Goal: Transaction & Acquisition: Purchase product/service

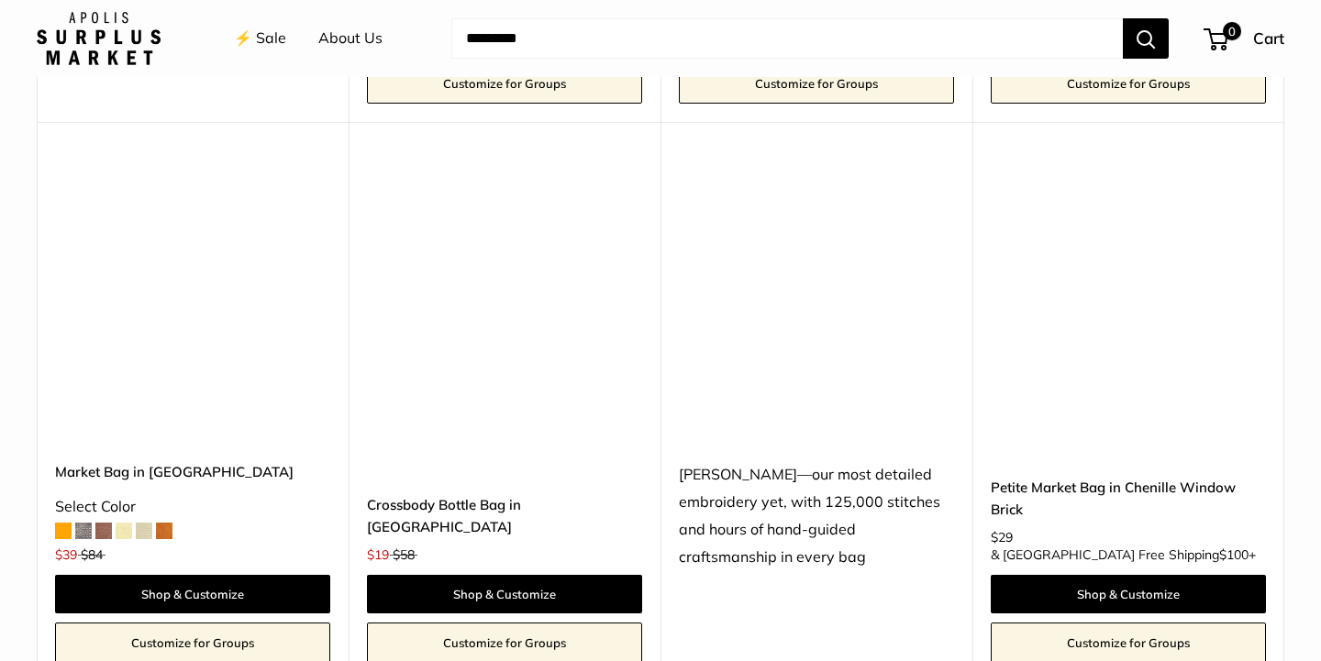
scroll to position [3071, 0]
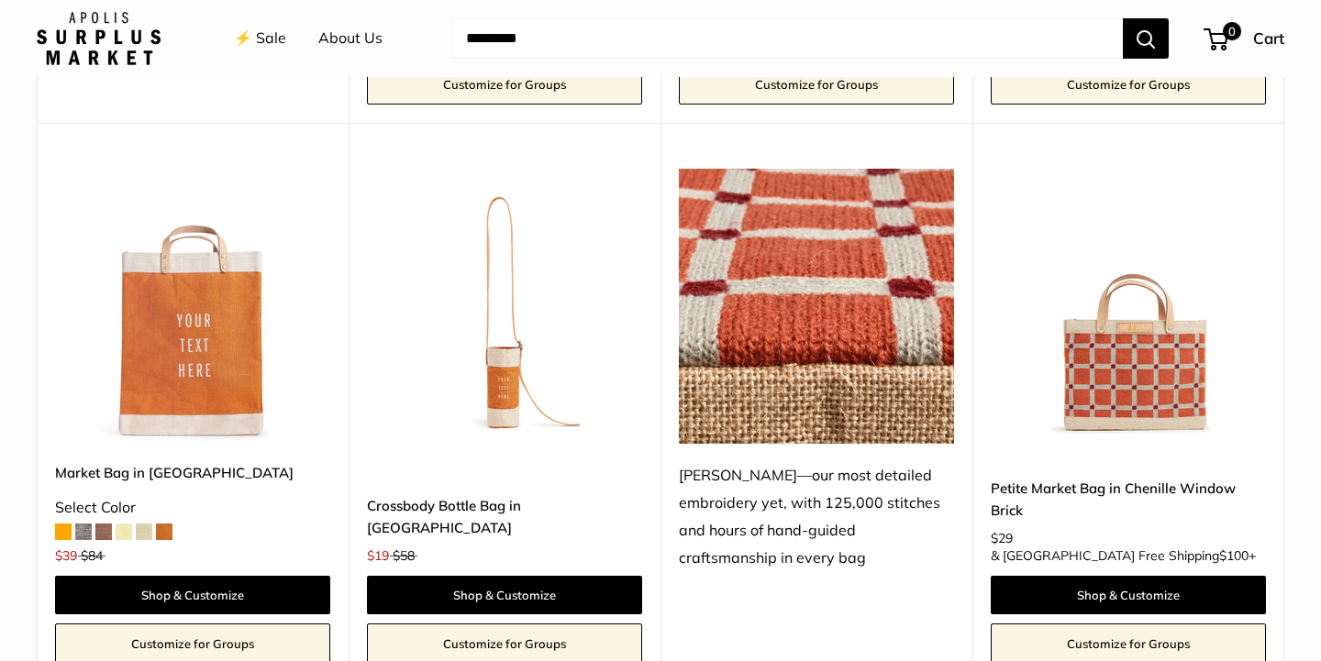
click at [0, 0] on img at bounding box center [0, 0] width 0 height 0
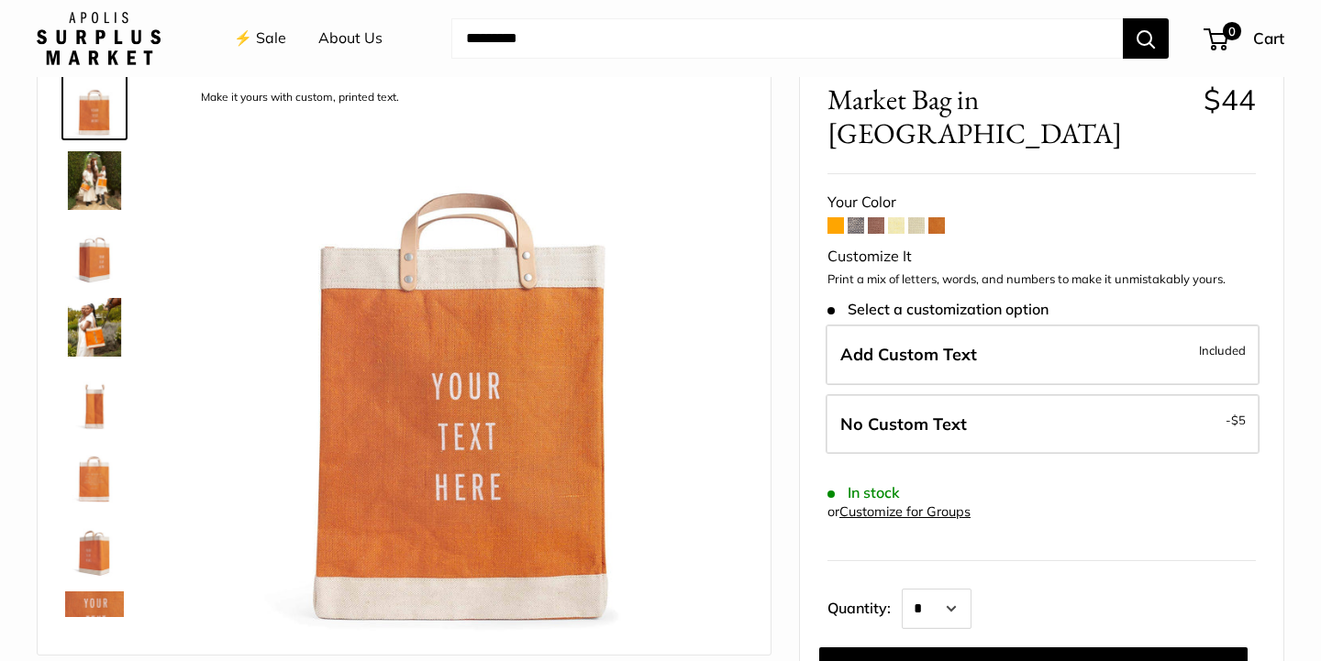
scroll to position [98, 0]
click at [858, 218] on span at bounding box center [856, 226] width 17 height 17
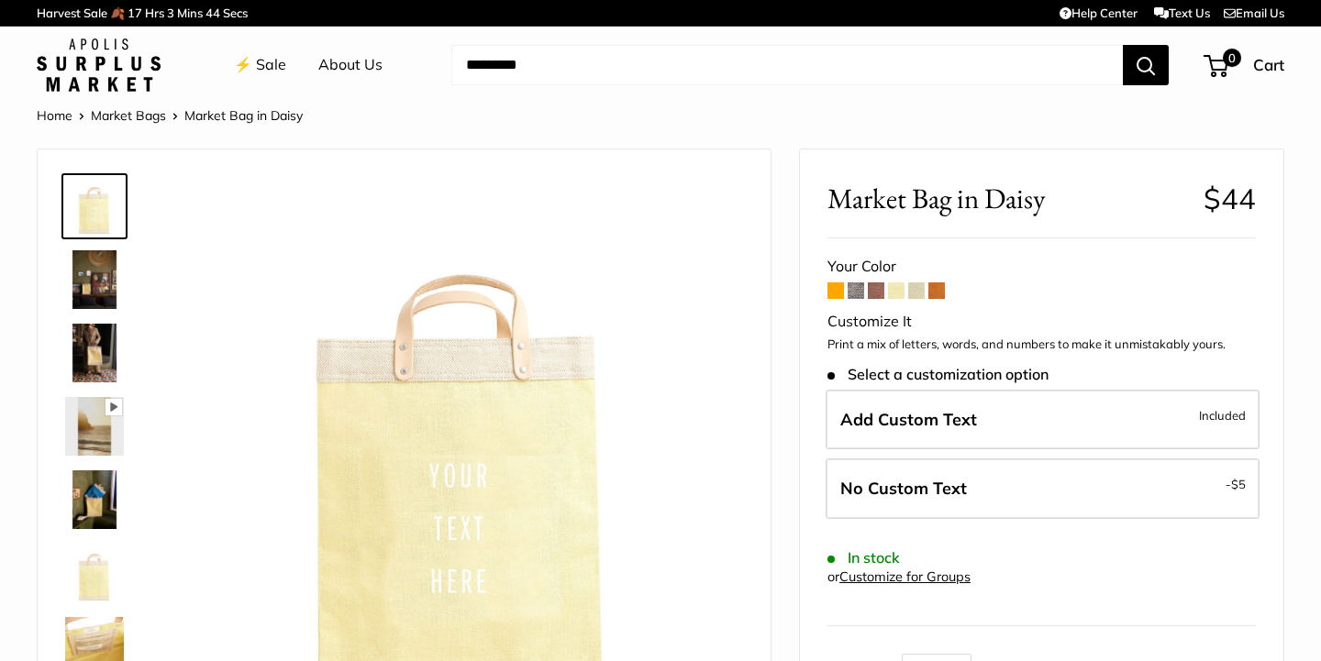
click at [920, 286] on span at bounding box center [916, 291] width 17 height 17
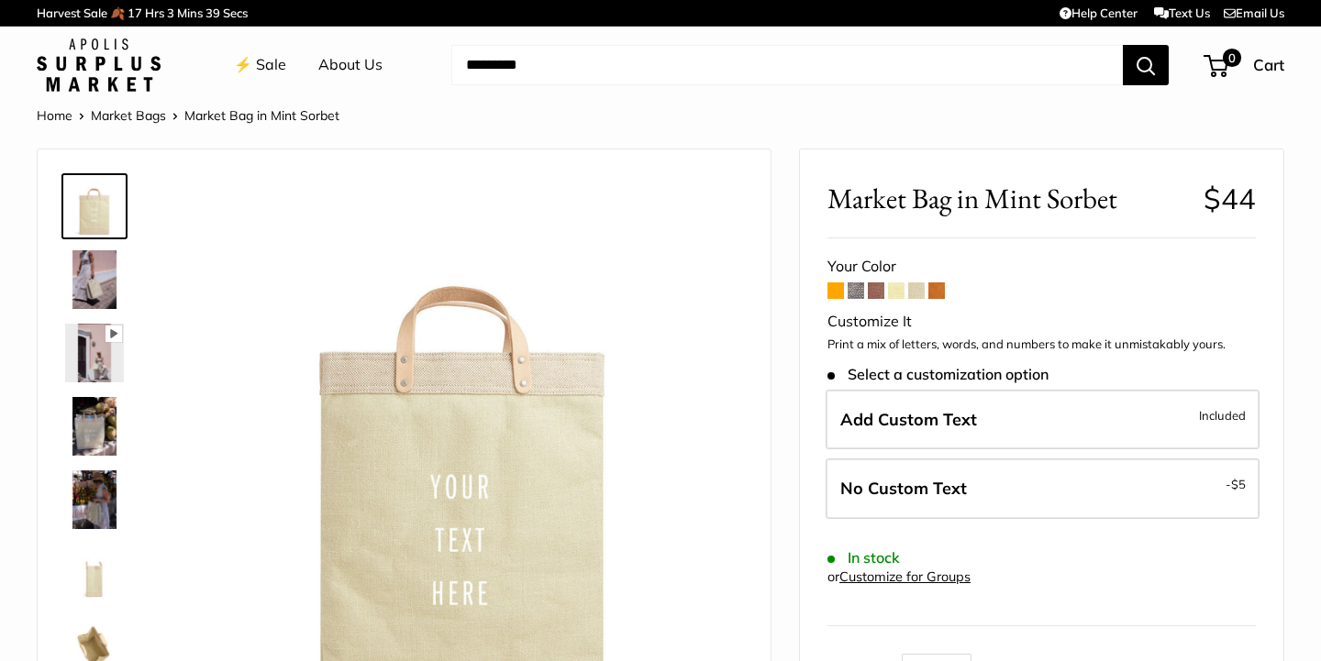
click at [939, 290] on span at bounding box center [936, 291] width 17 height 17
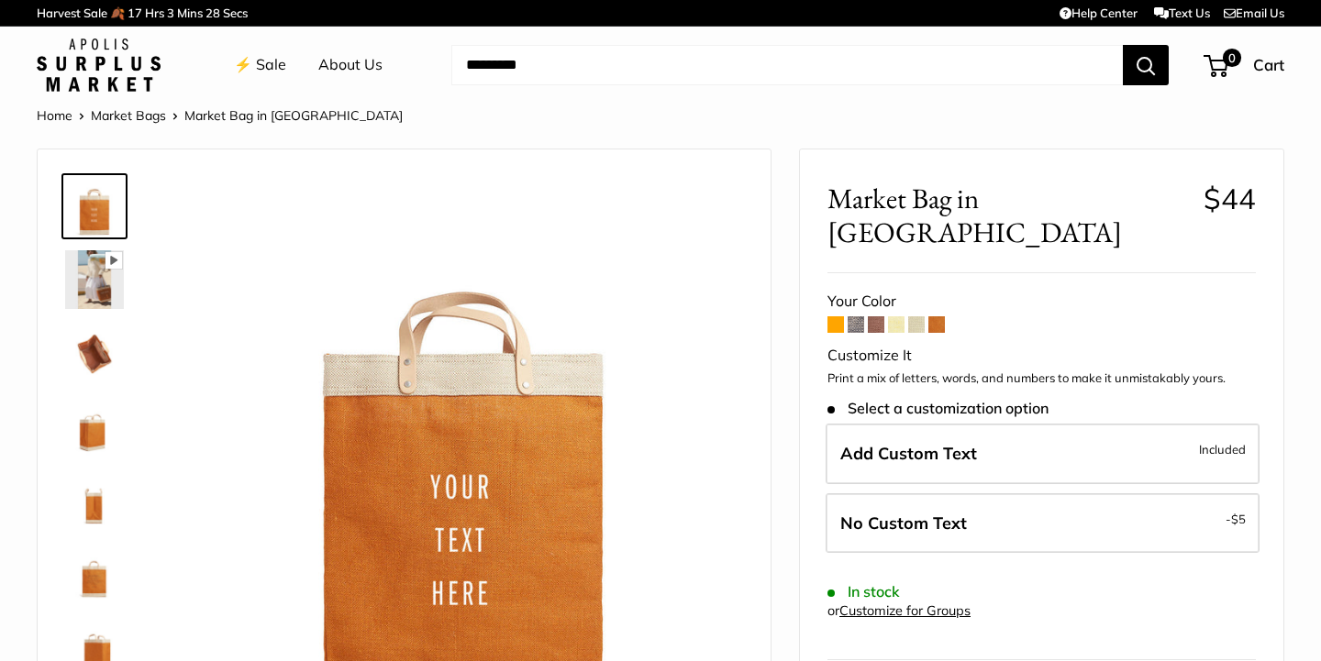
click at [102, 356] on img at bounding box center [94, 353] width 59 height 59
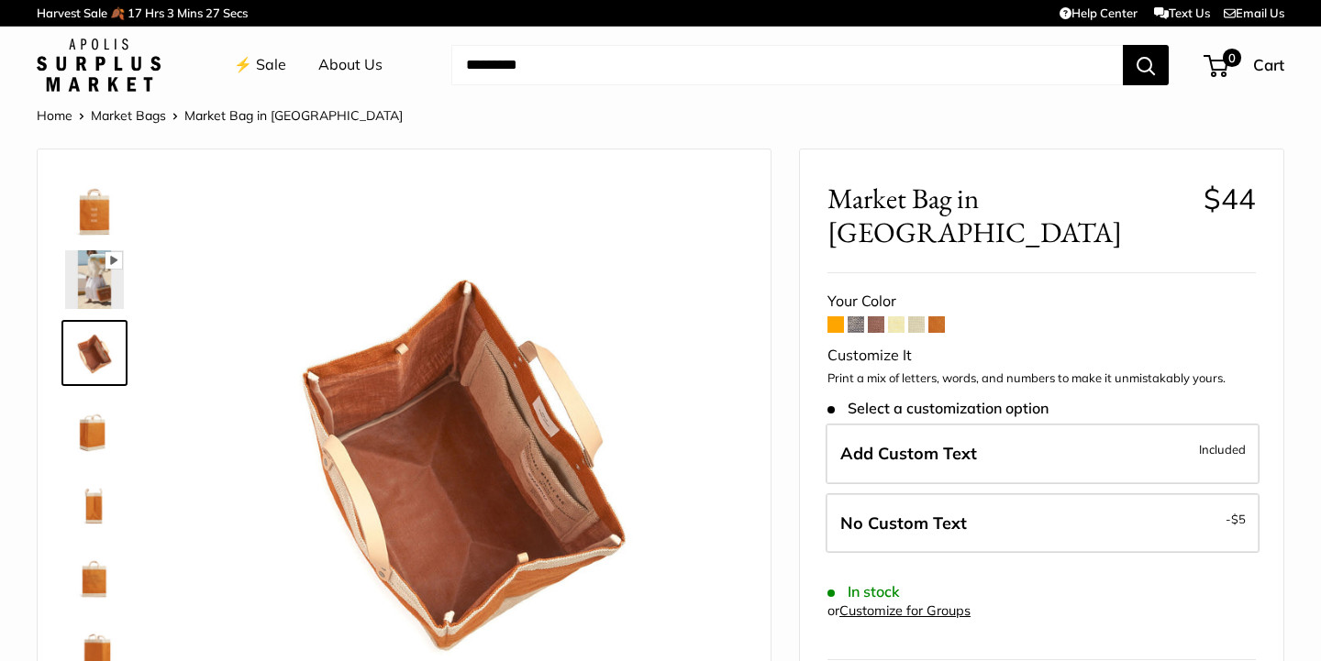
click at [94, 427] on img at bounding box center [94, 426] width 59 height 59
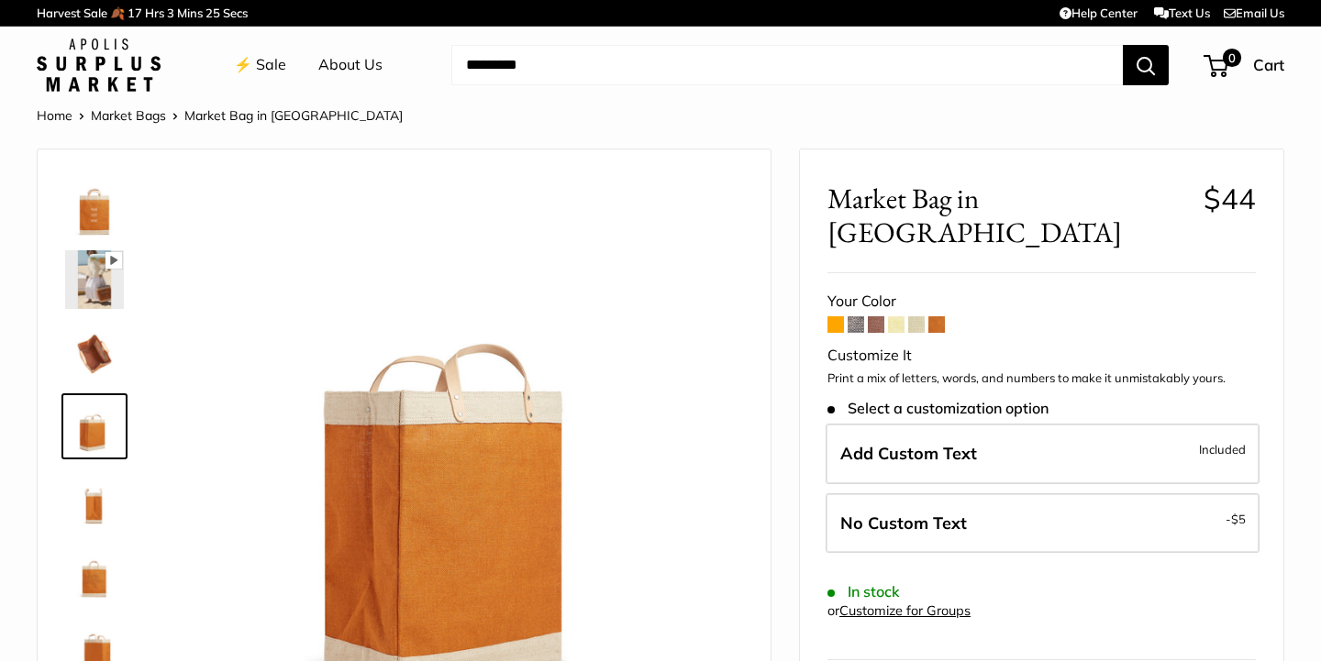
click at [94, 473] on img at bounding box center [94, 500] width 59 height 59
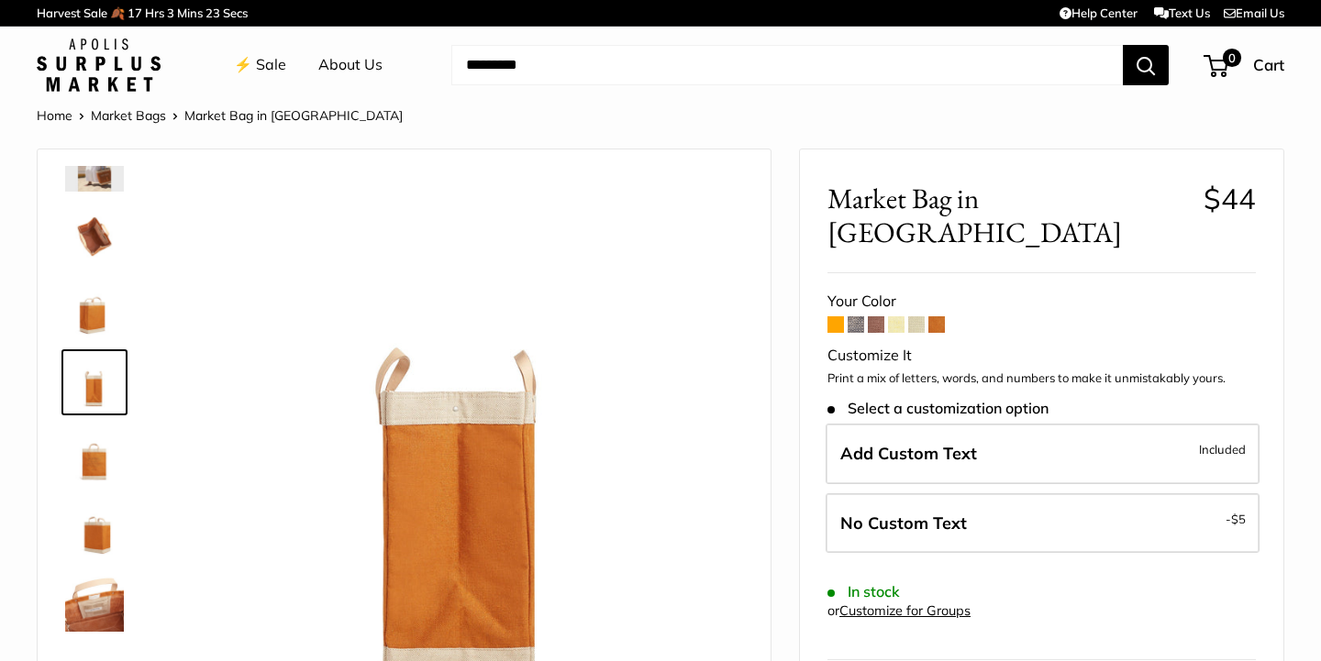
scroll to position [117, 0]
click at [94, 597] on img at bounding box center [94, 602] width 59 height 59
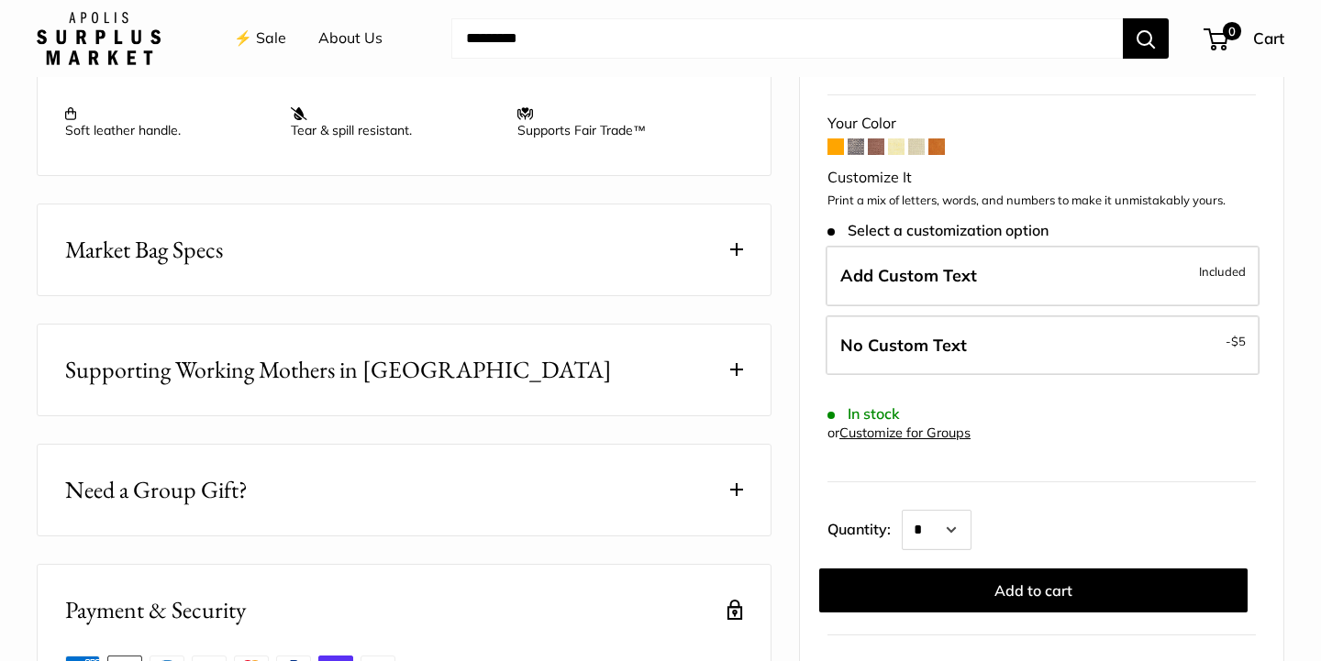
scroll to position [908, 0]
click at [709, 259] on button "Market Bag Specs" at bounding box center [404, 250] width 733 height 91
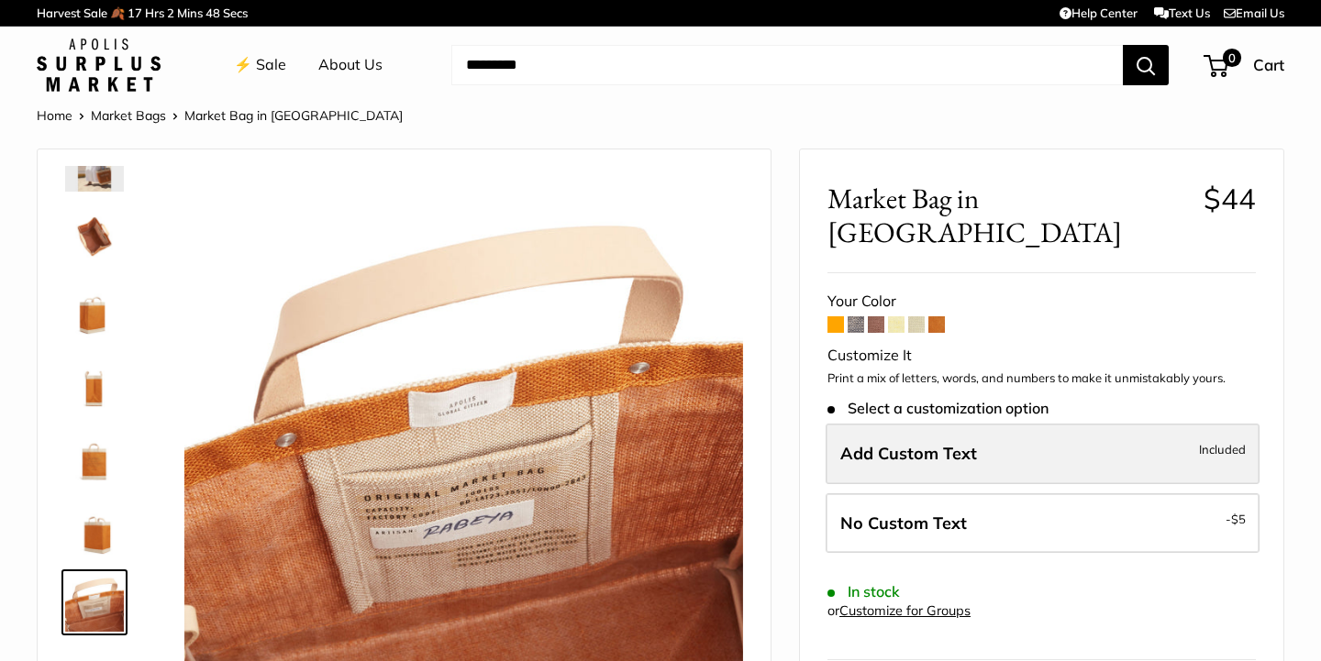
scroll to position [0, 0]
click at [933, 443] on span "Add Custom Text" at bounding box center [908, 453] width 137 height 21
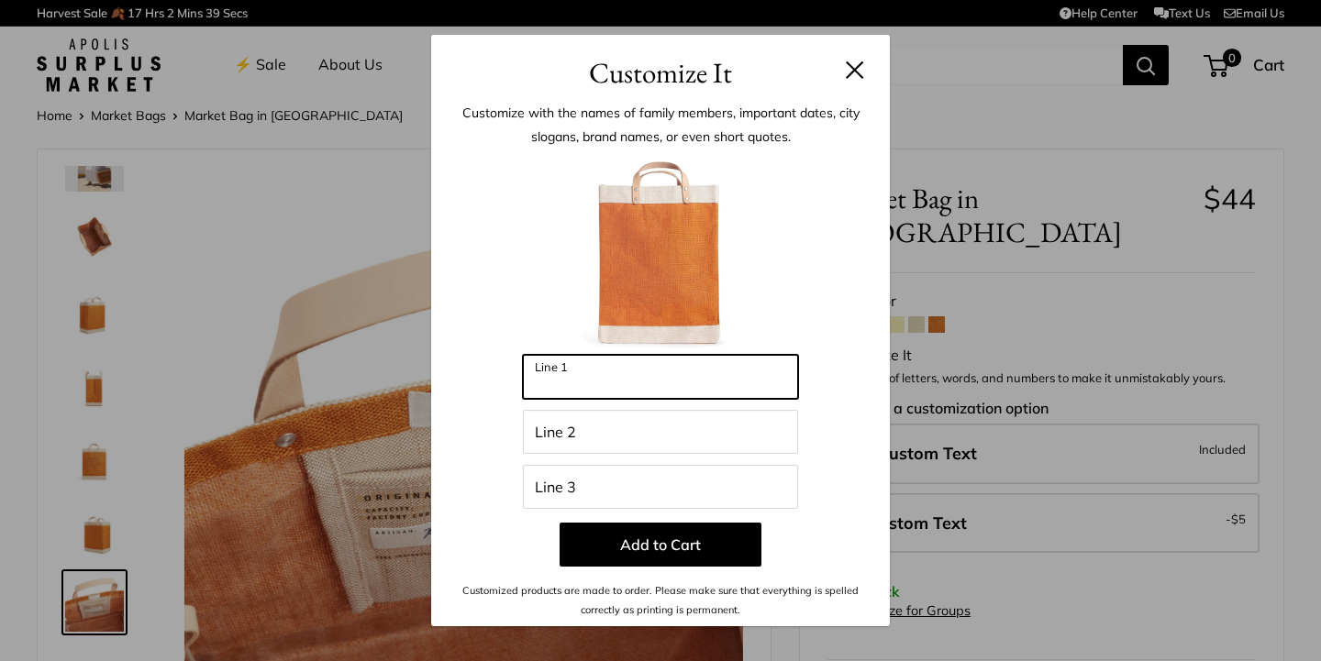
click at [701, 382] on input "Line 1" at bounding box center [660, 377] width 275 height 44
type input "***"
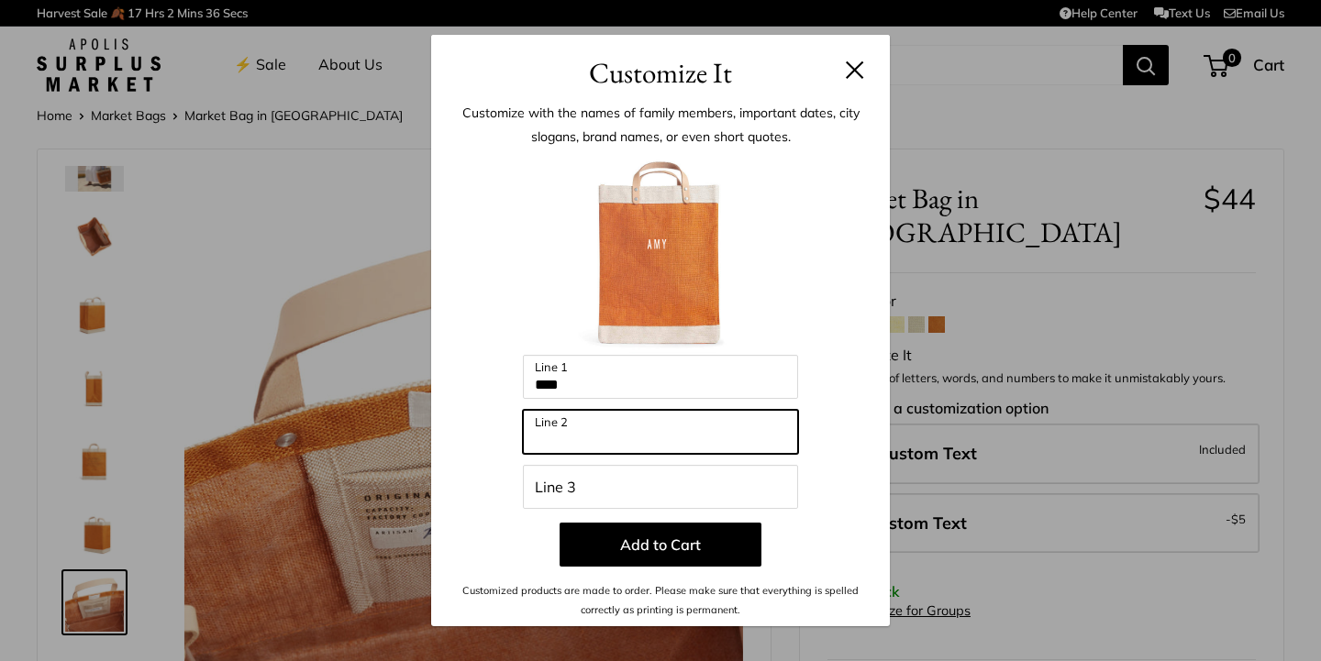
click at [594, 431] on input "Line 2" at bounding box center [660, 432] width 275 height 44
type input "*****"
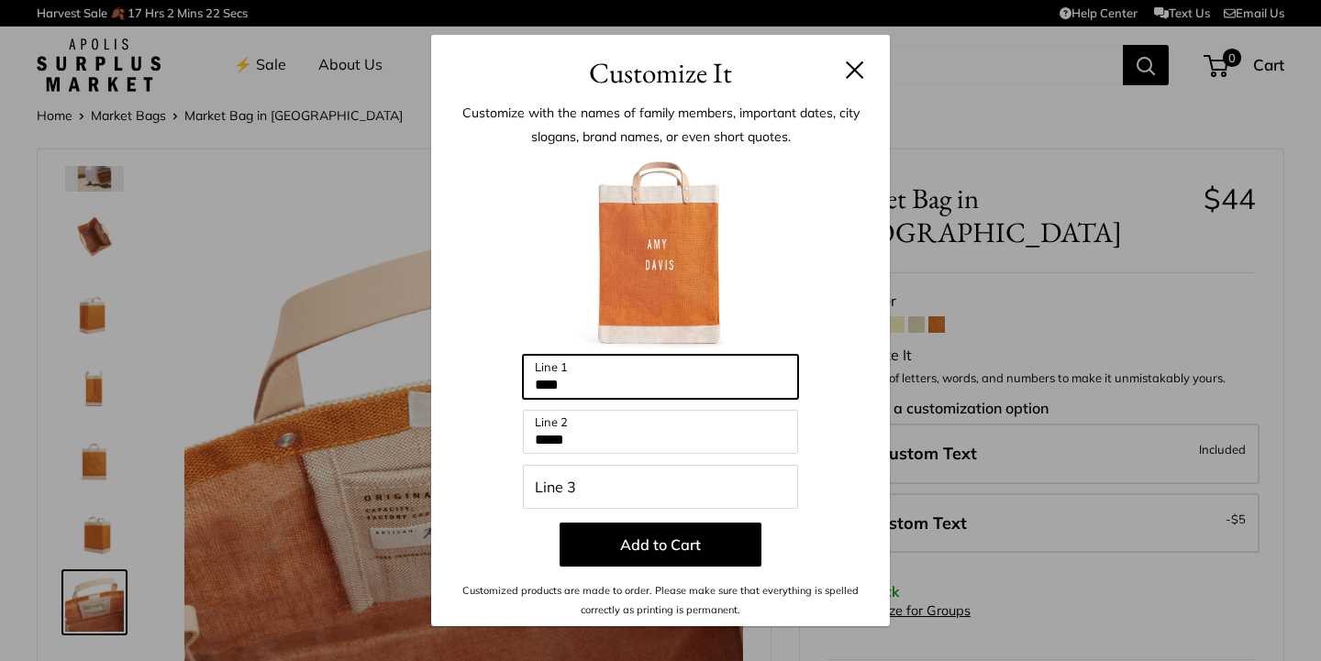
drag, startPoint x: 572, startPoint y: 383, endPoint x: 518, endPoint y: 383, distance: 54.1
click at [518, 383] on div "Enter 42 letters *** Line 1 ***** Line 2 Line 3 Add to Cart Customized products…" at bounding box center [661, 386] width 404 height 466
type input "*"
type input "*******"
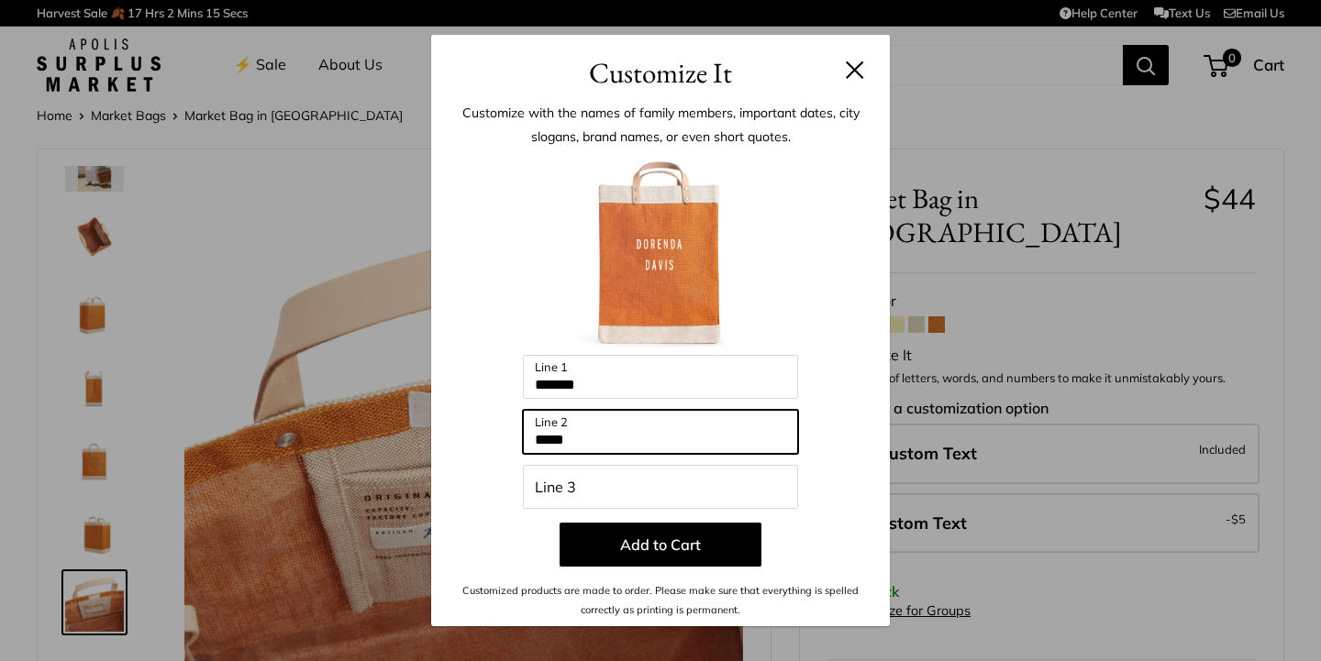
drag, startPoint x: 582, startPoint y: 441, endPoint x: 504, endPoint y: 438, distance: 78.0
click at [504, 439] on div "Enter 42 letters ******* Line 1 ***** Line 2 Line 3 Add to Cart Customized prod…" at bounding box center [661, 386] width 404 height 466
type input "********"
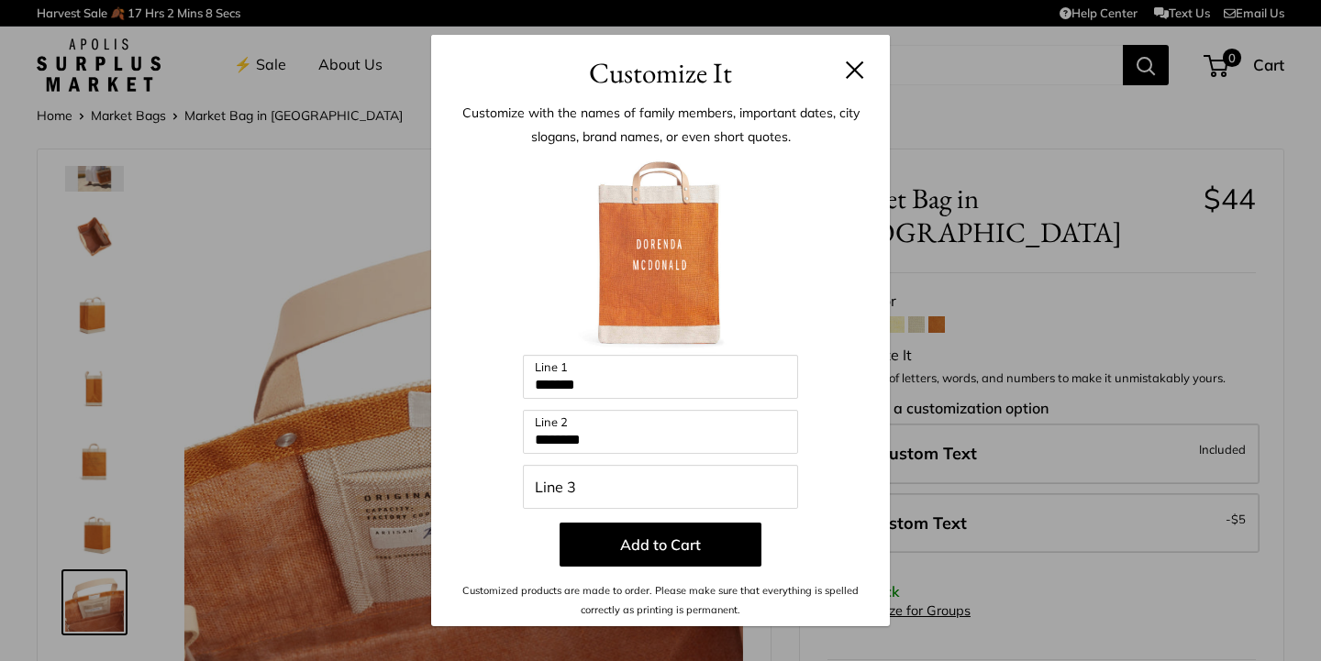
click at [856, 70] on button at bounding box center [855, 70] width 18 height 18
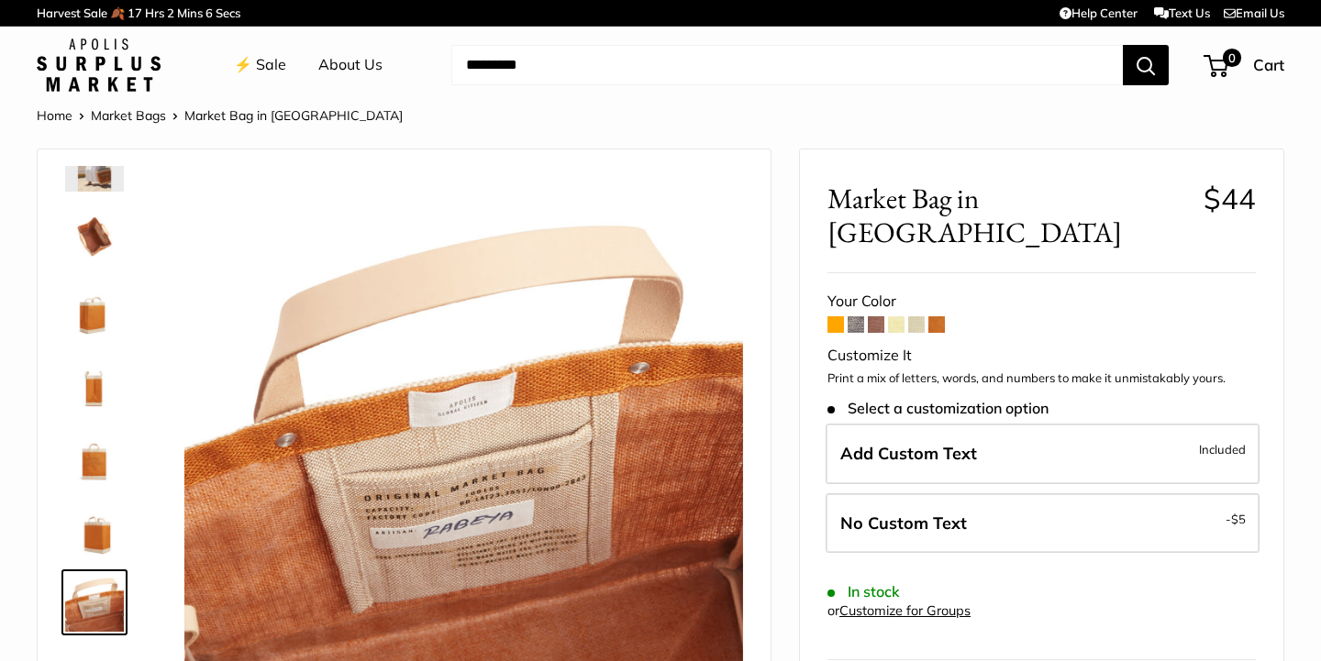
click at [840, 316] on span at bounding box center [835, 324] width 17 height 17
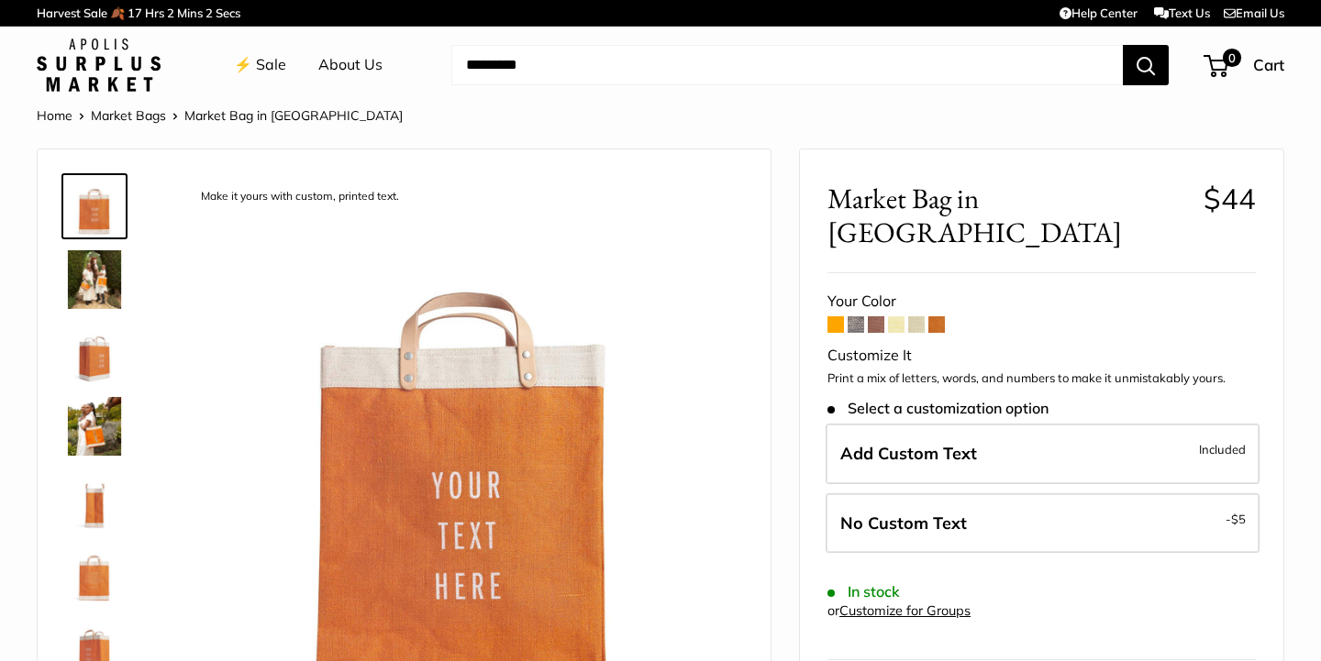
click at [860, 316] on span at bounding box center [856, 324] width 17 height 17
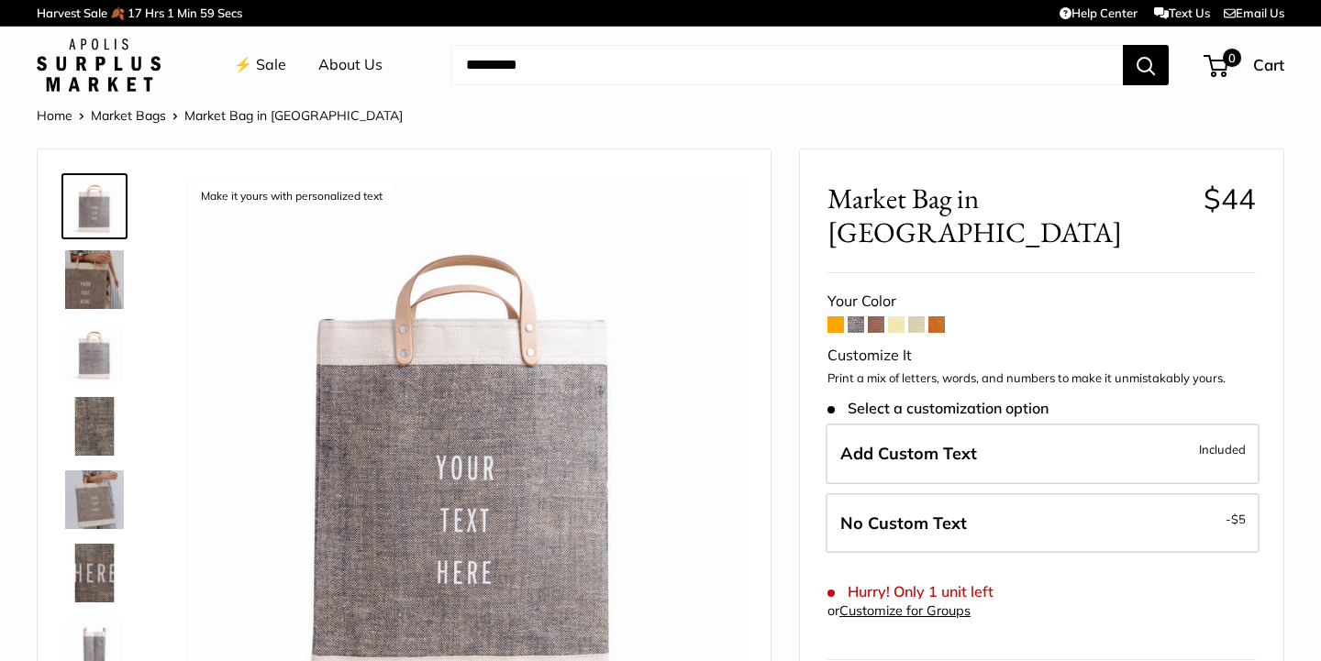
click at [875, 316] on span at bounding box center [876, 324] width 17 height 17
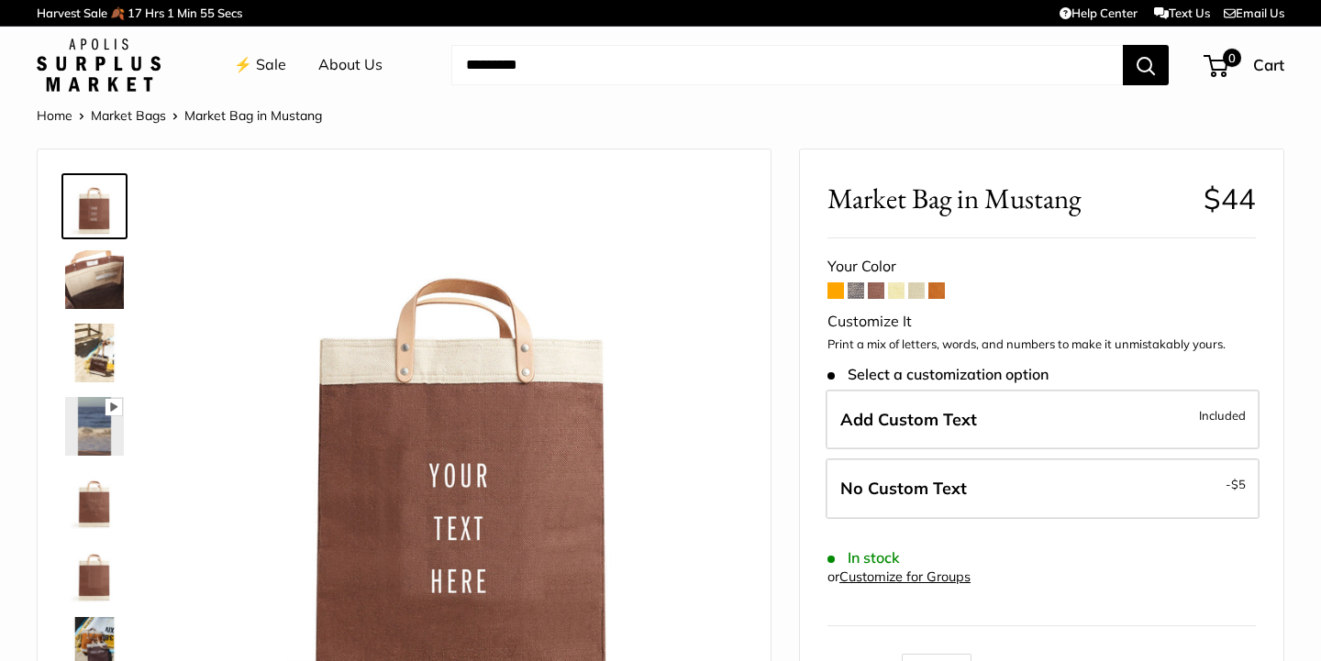
click at [900, 290] on span at bounding box center [896, 291] width 17 height 17
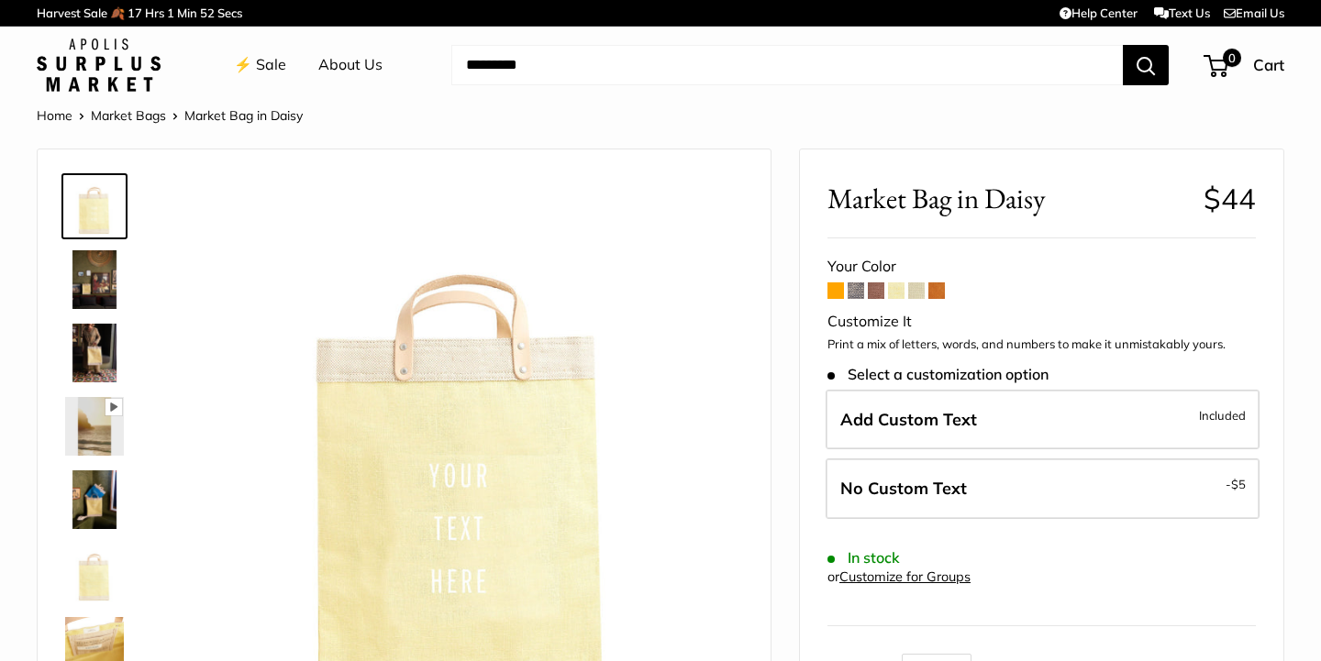
click at [918, 290] on span at bounding box center [916, 291] width 17 height 17
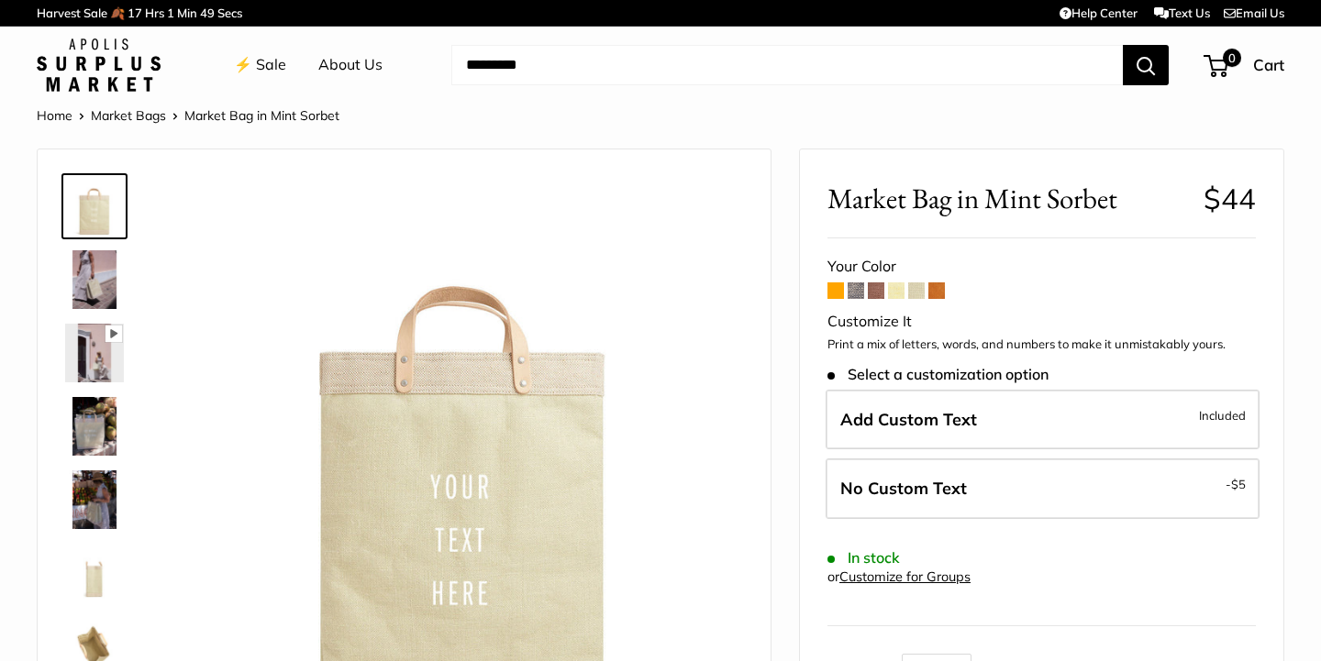
click at [939, 289] on span at bounding box center [936, 291] width 17 height 17
click at [272, 61] on link "⚡️ Sale" at bounding box center [260, 65] width 52 height 28
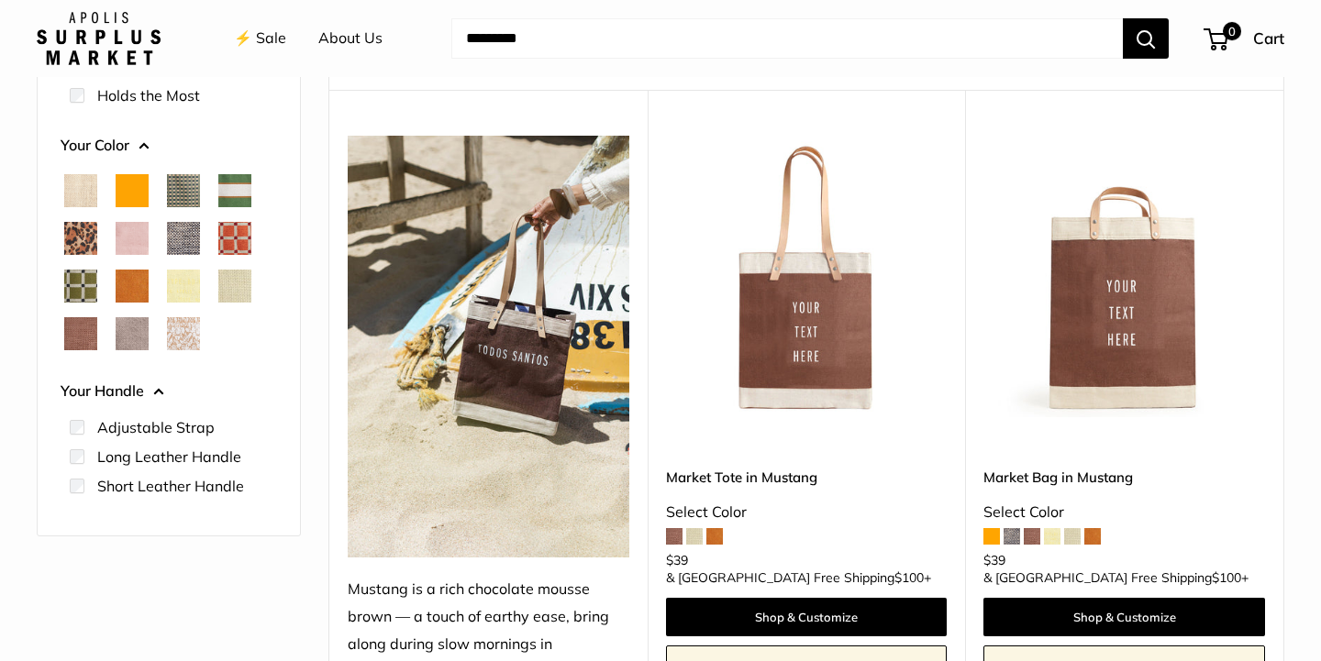
scroll to position [264, 0]
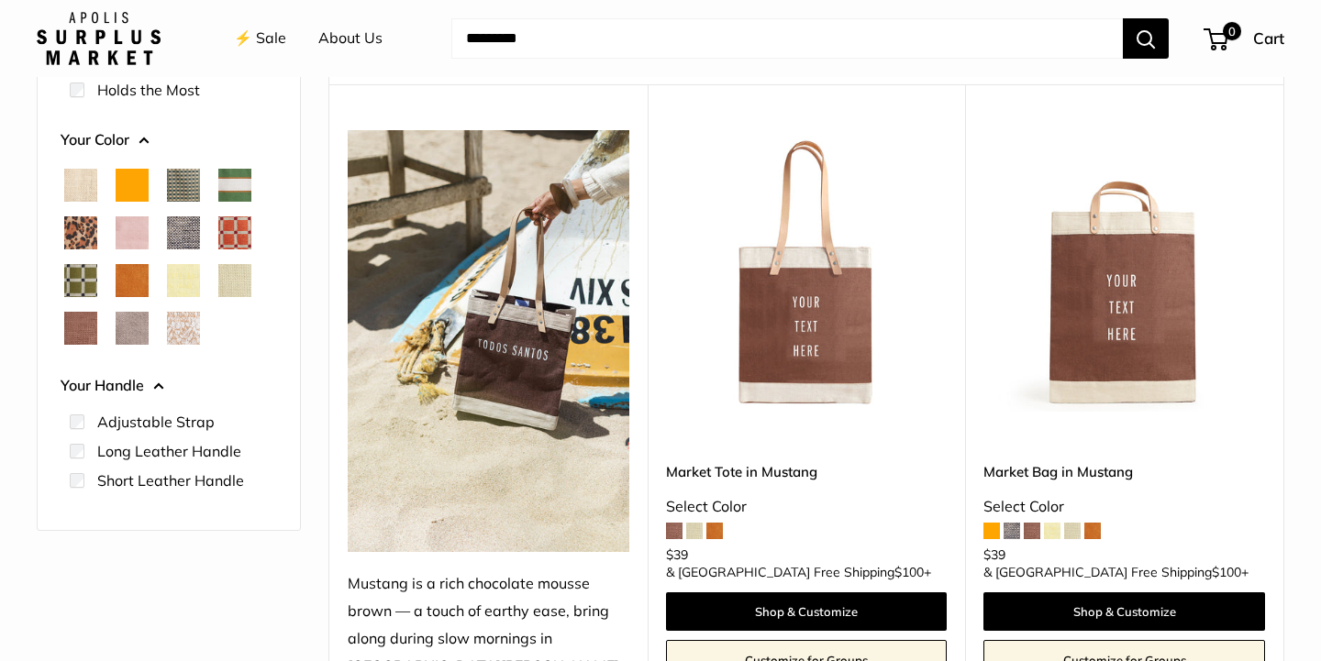
click at [242, 186] on span "Court Green" at bounding box center [234, 185] width 33 height 33
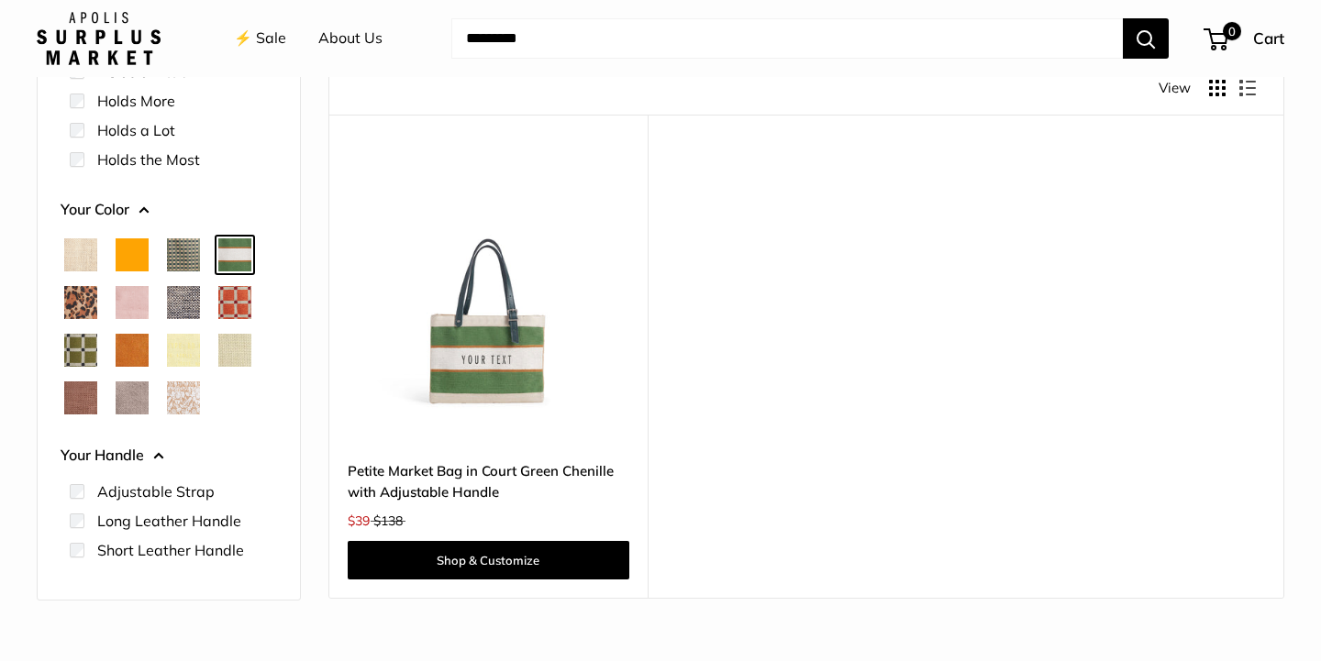
scroll to position [235, 0]
click at [237, 305] on span "Chenille Window Brick" at bounding box center [234, 301] width 33 height 33
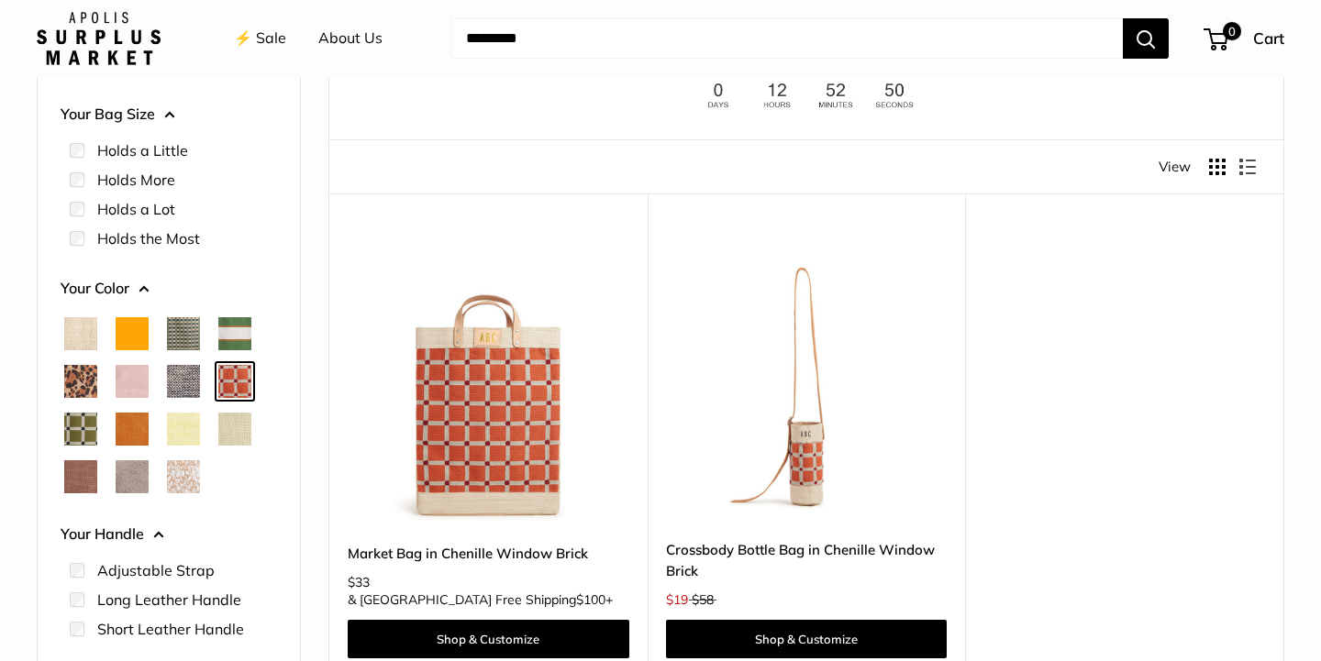
scroll to position [157, 0]
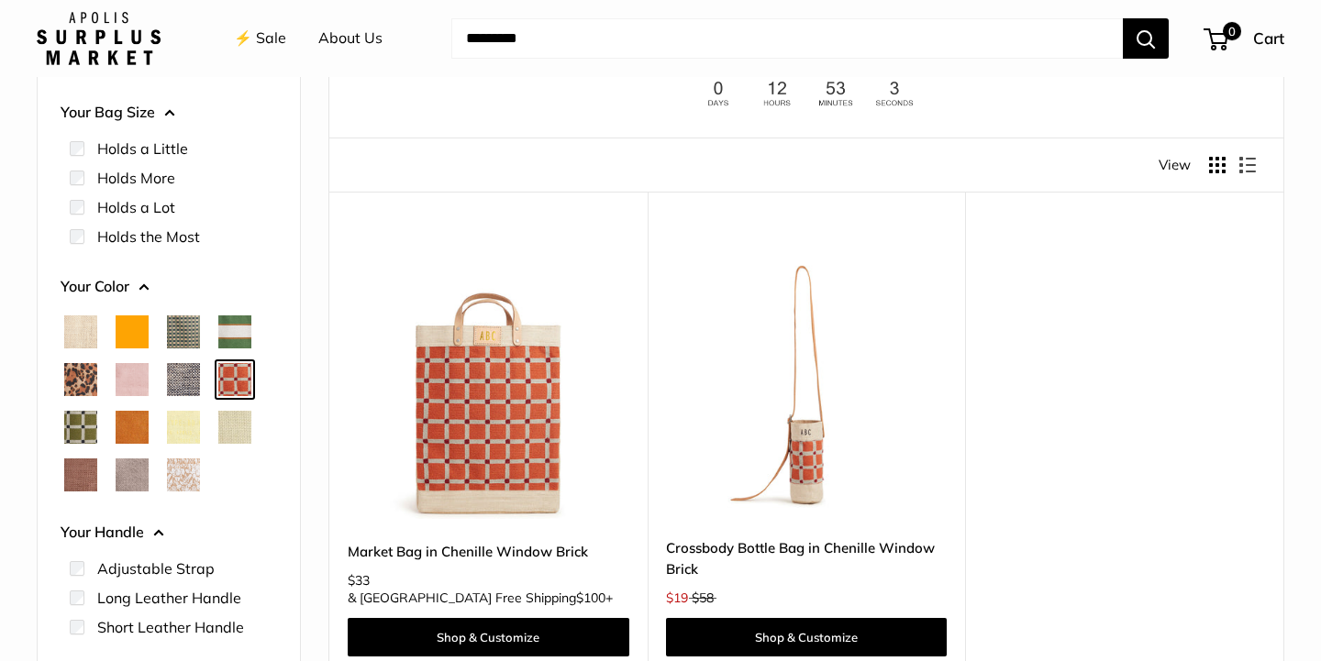
click at [83, 375] on span "Cheetah" at bounding box center [80, 379] width 33 height 33
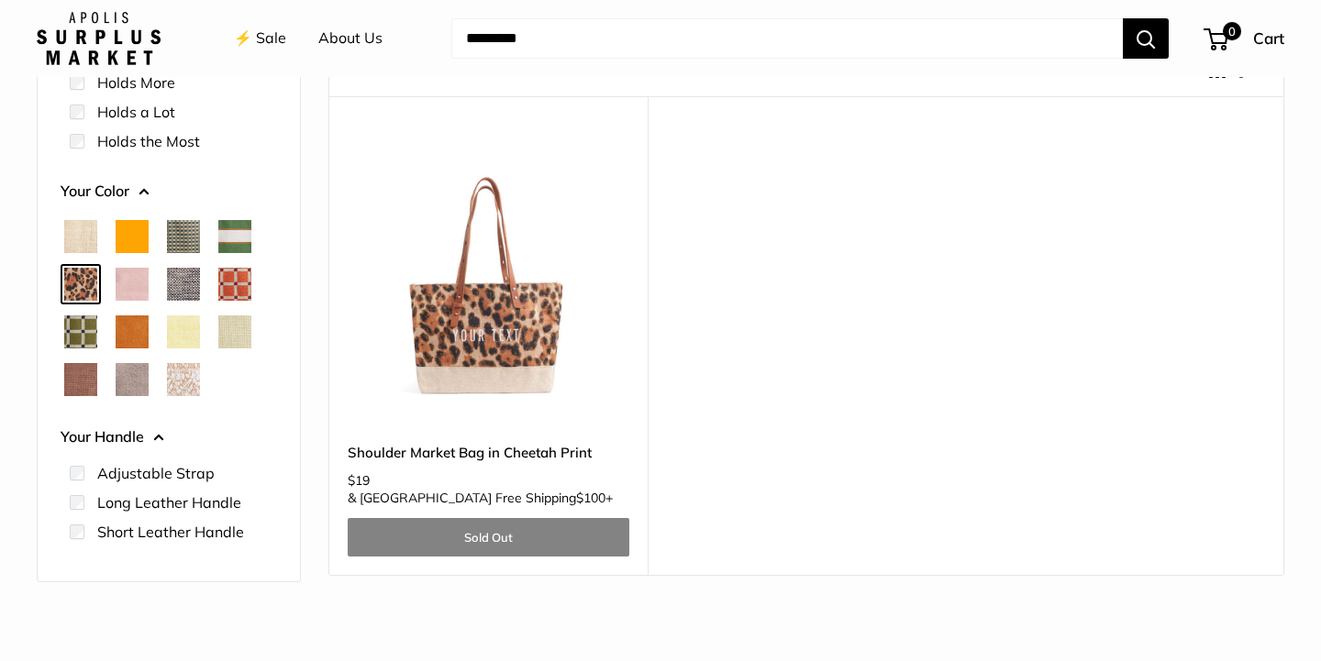
scroll to position [256, 0]
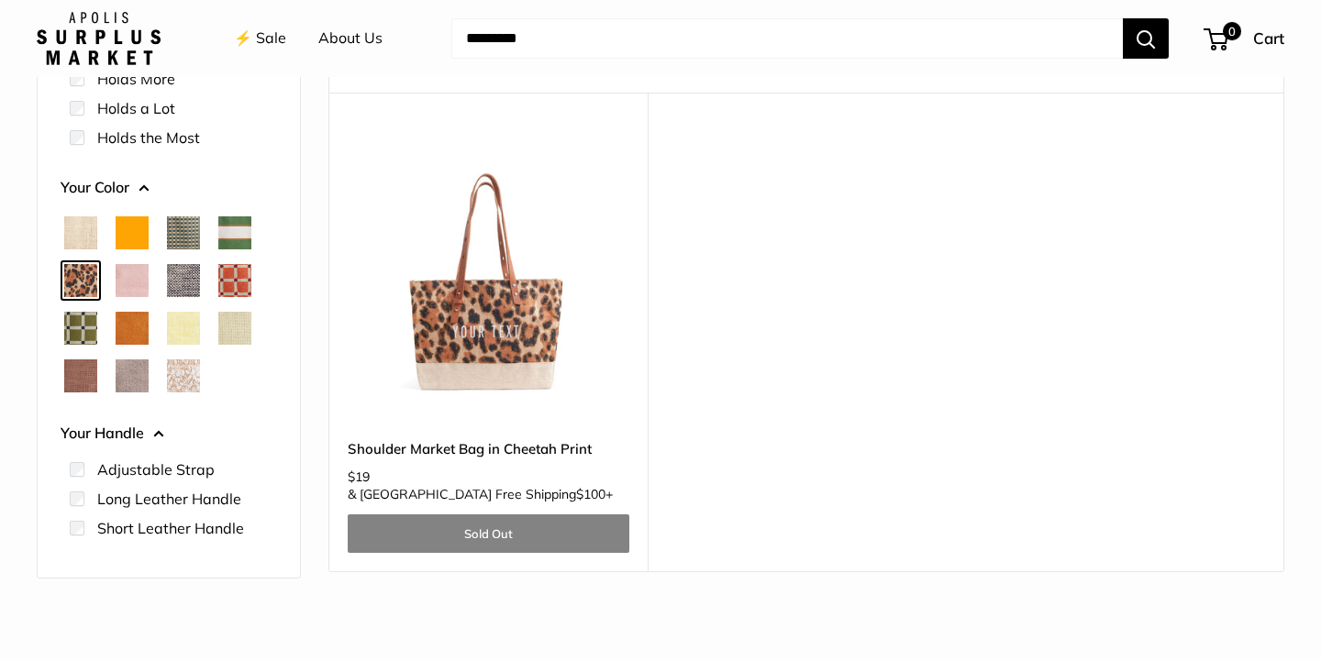
click at [130, 329] on span "Cognac" at bounding box center [132, 328] width 33 height 33
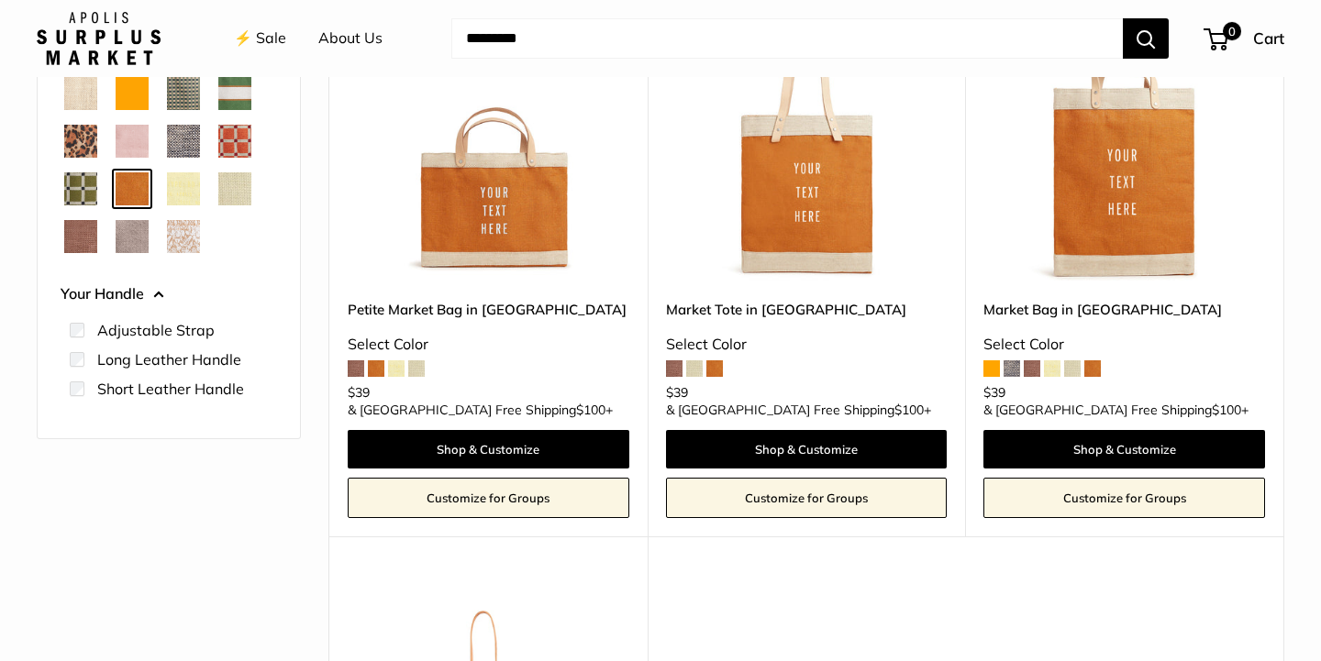
scroll to position [308, 0]
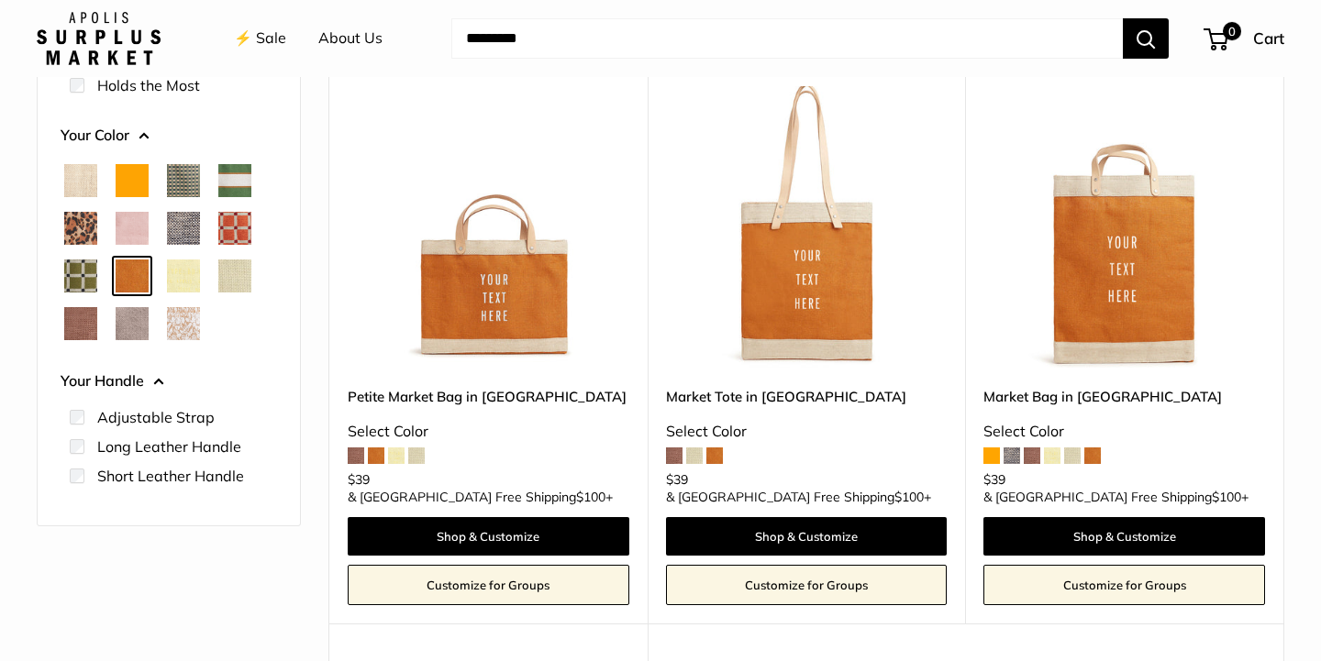
click at [178, 326] on span "White Porcelain" at bounding box center [183, 323] width 33 height 33
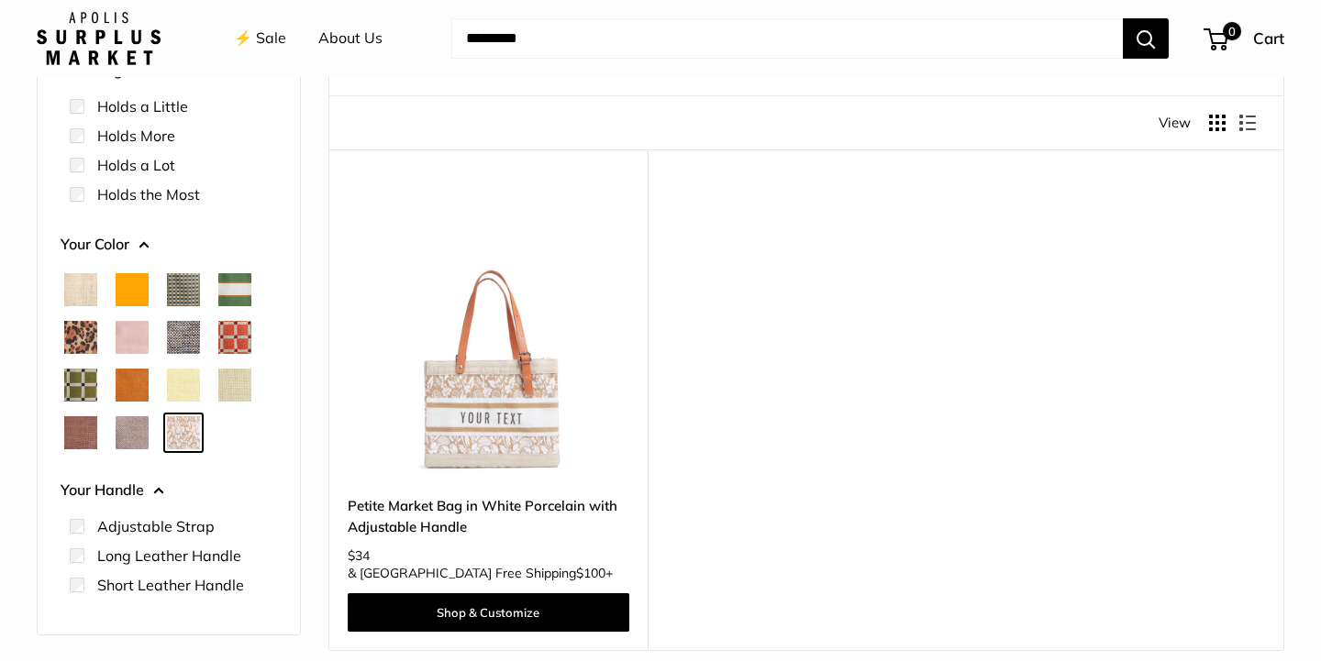
scroll to position [218, 0]
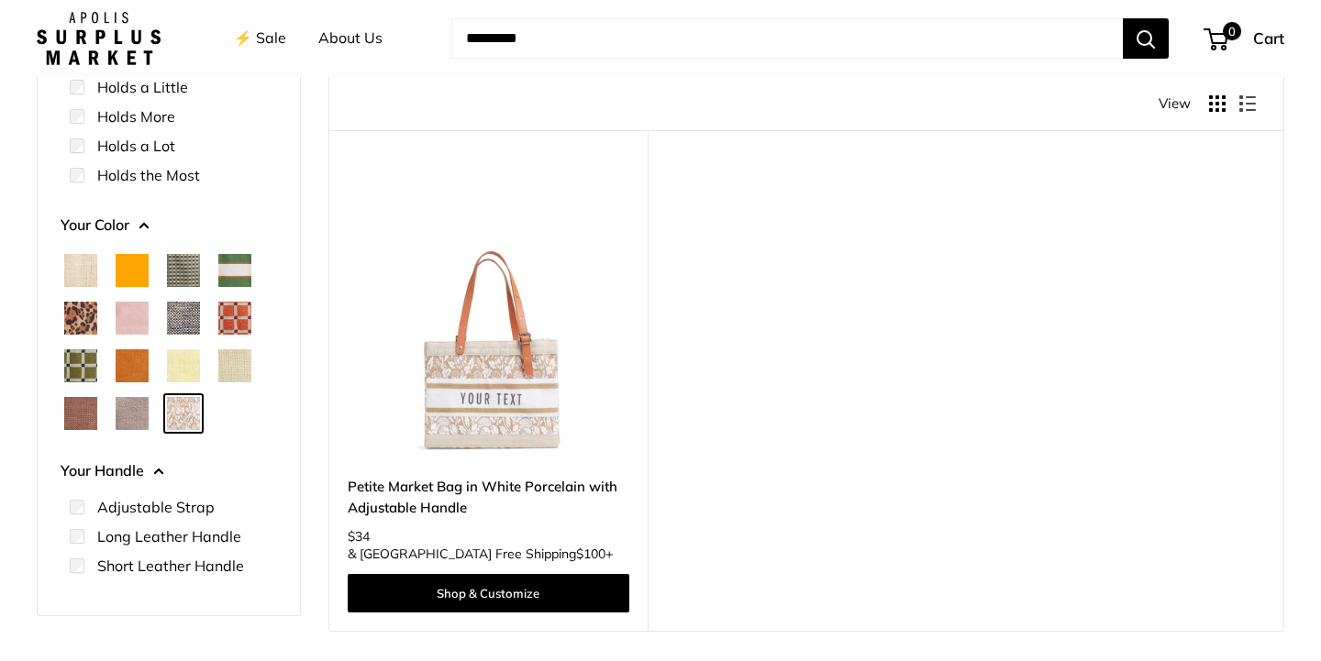
click at [183, 277] on span "Green Gingham" at bounding box center [183, 270] width 33 height 33
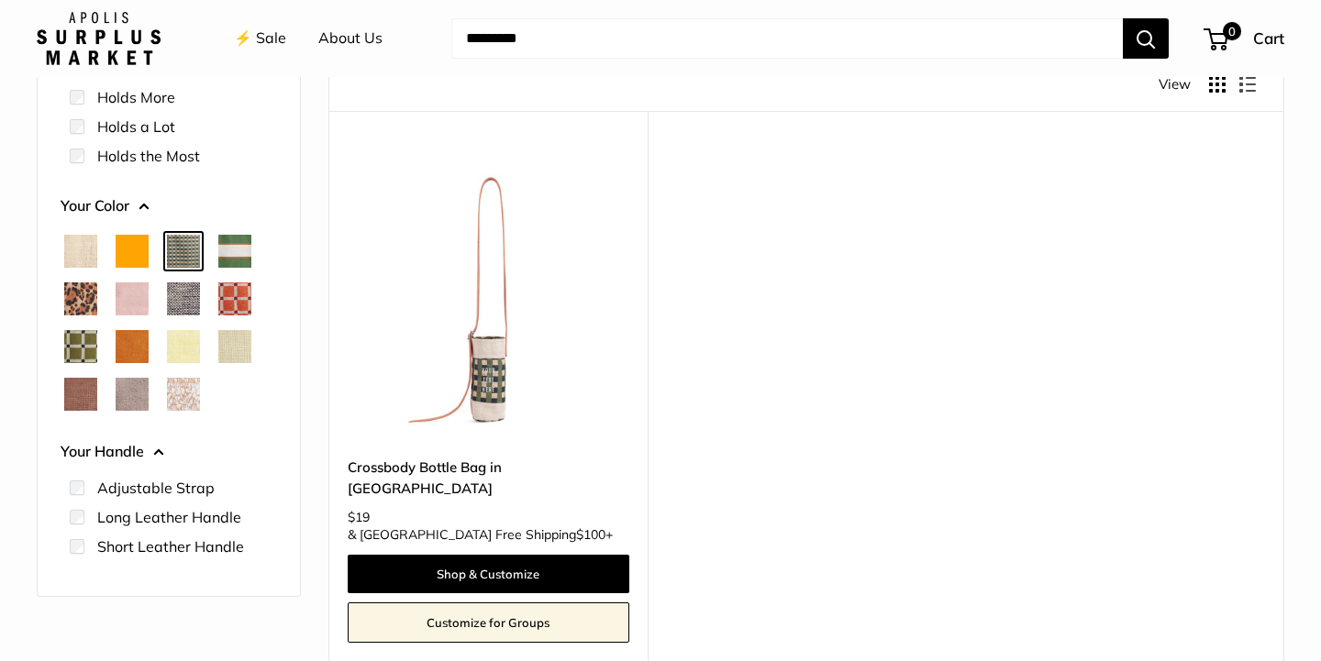
scroll to position [239, 0]
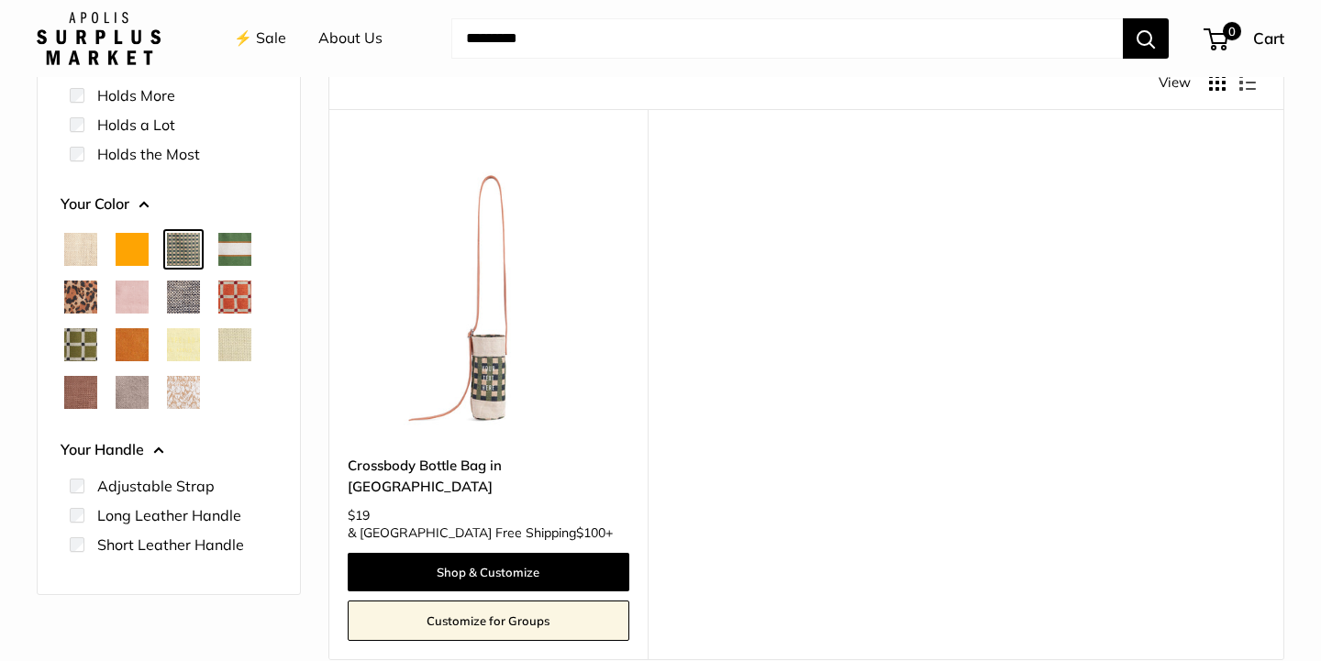
click at [81, 250] on span "Natural" at bounding box center [80, 249] width 33 height 33
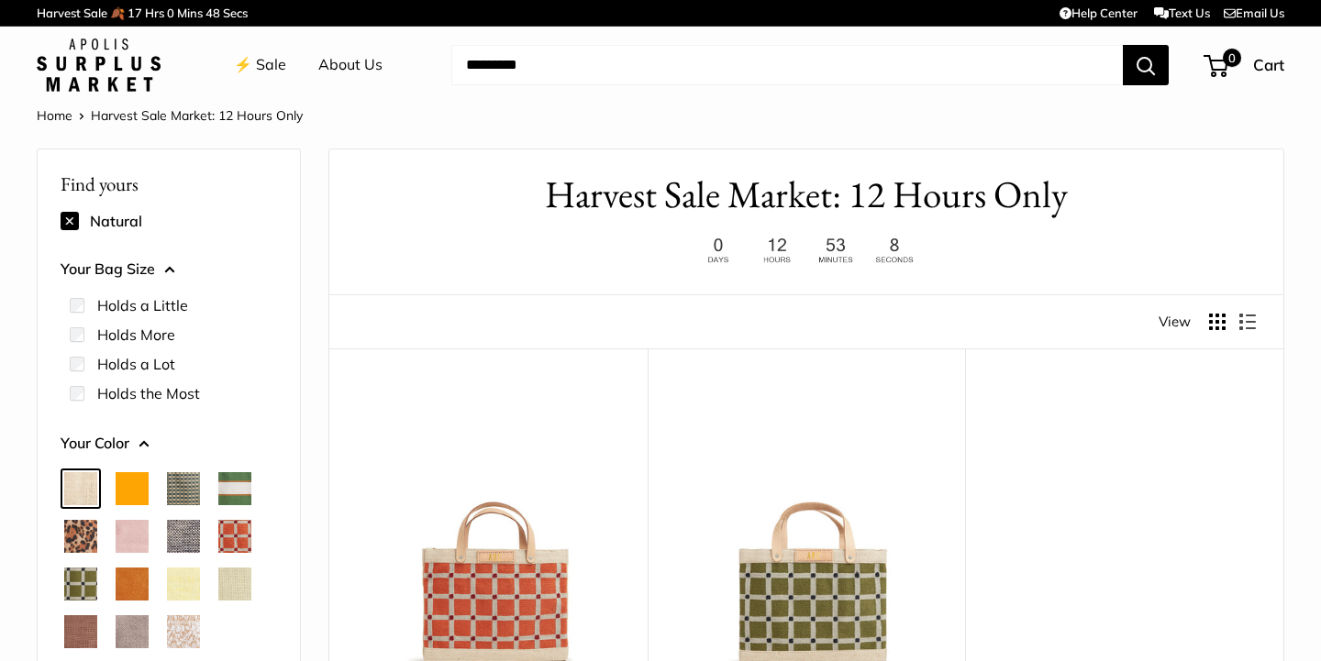
click at [274, 62] on link "⚡️ Sale" at bounding box center [260, 65] width 52 height 28
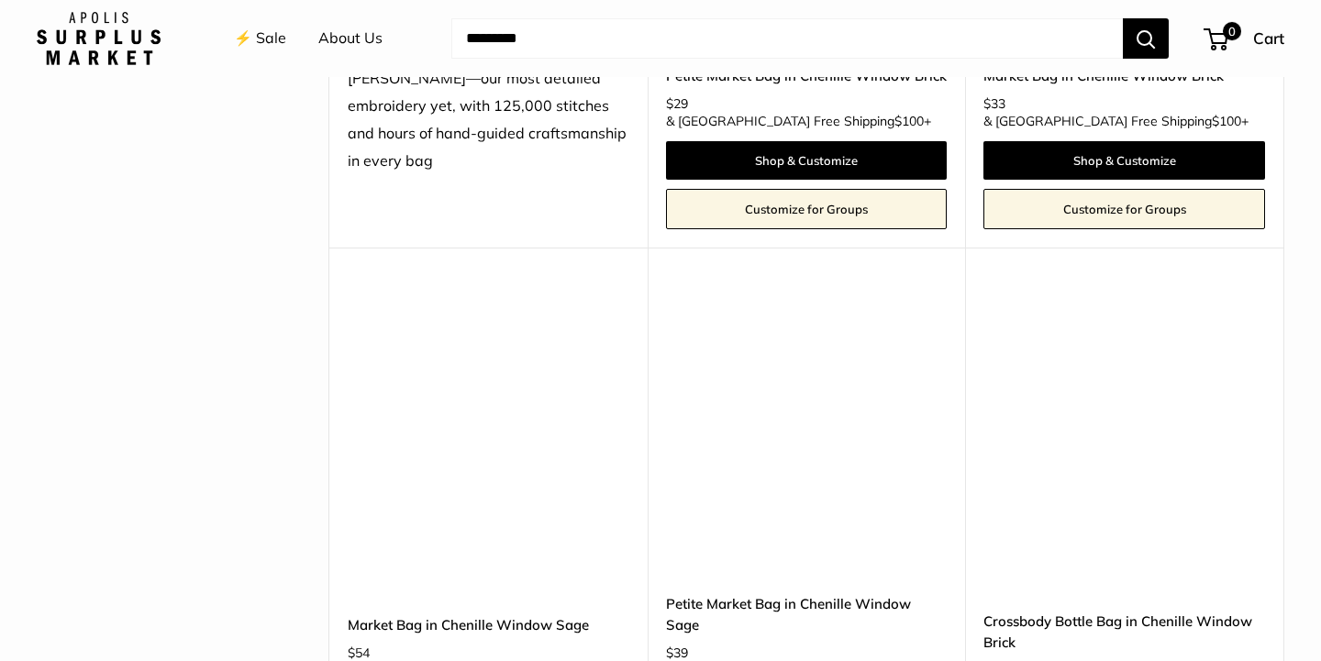
scroll to position [3824, 0]
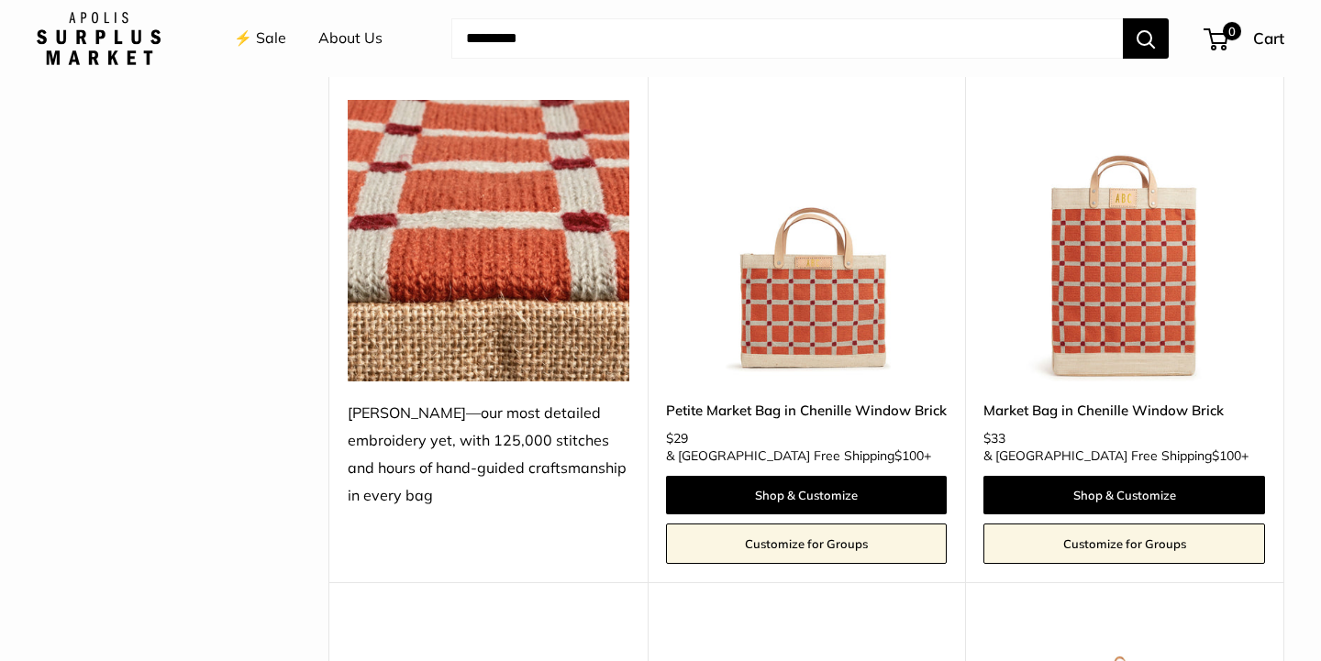
click at [342, 38] on link "About Us" at bounding box center [350, 39] width 64 height 28
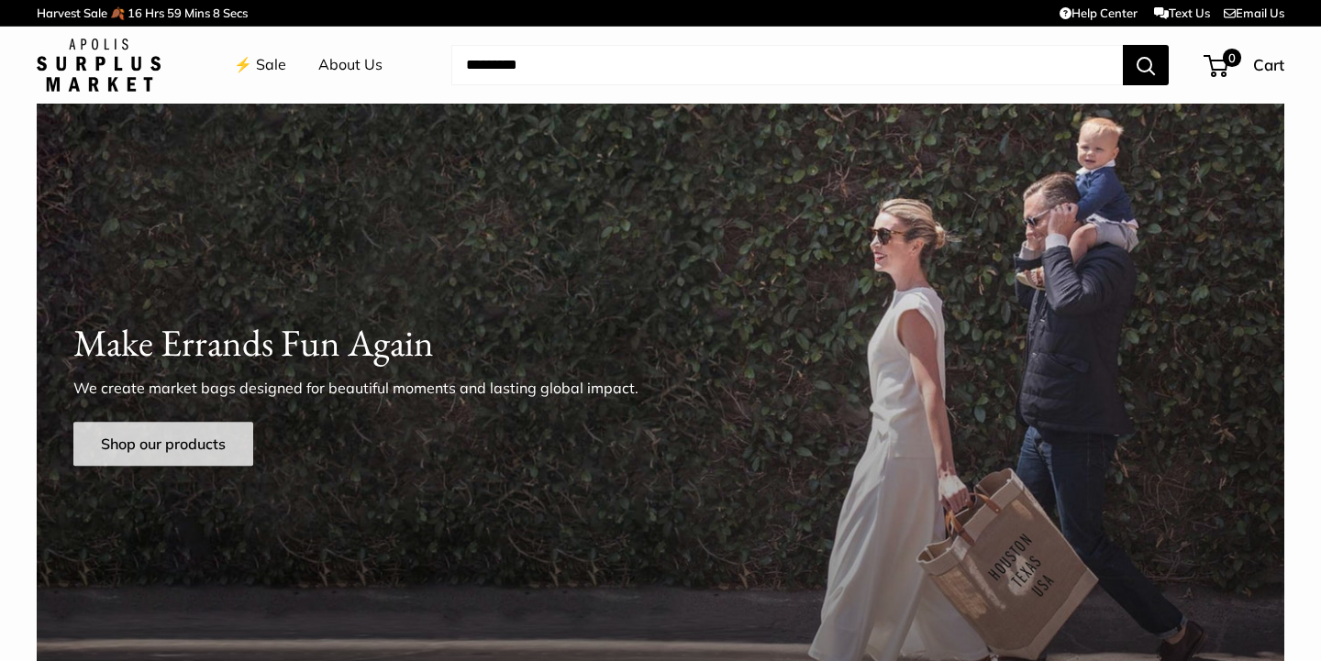
click at [146, 434] on link "Shop our products" at bounding box center [163, 444] width 180 height 44
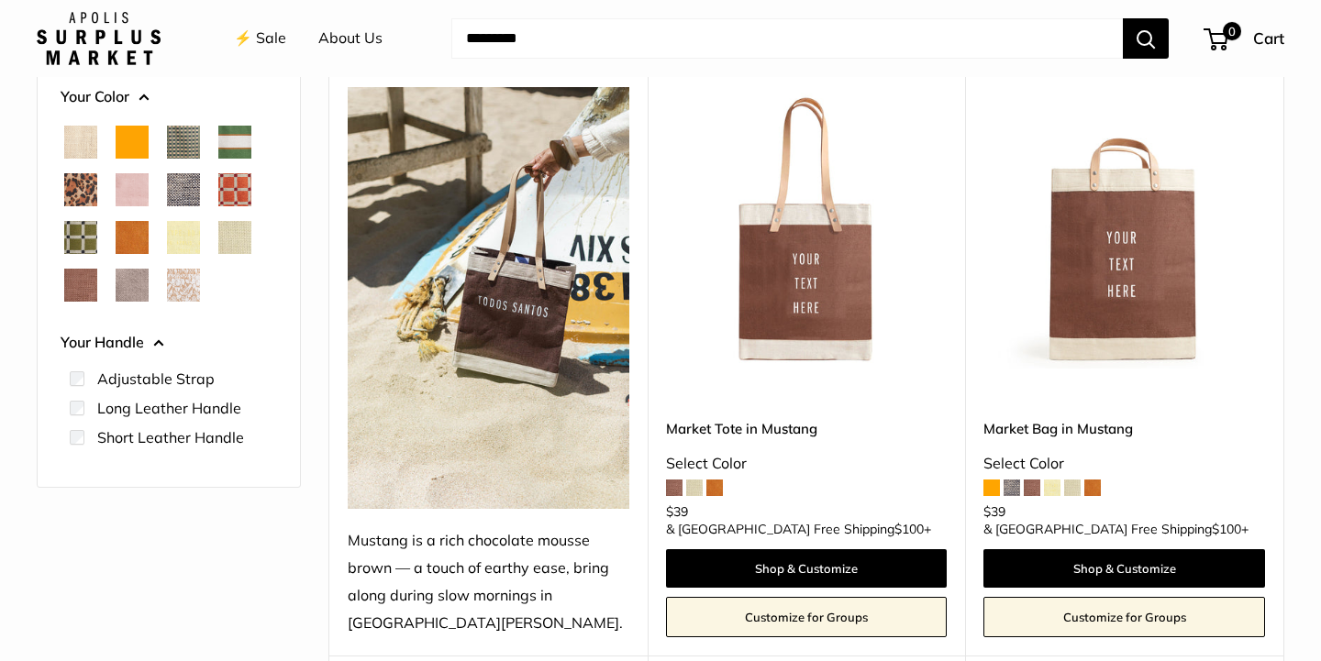
scroll to position [394, 0]
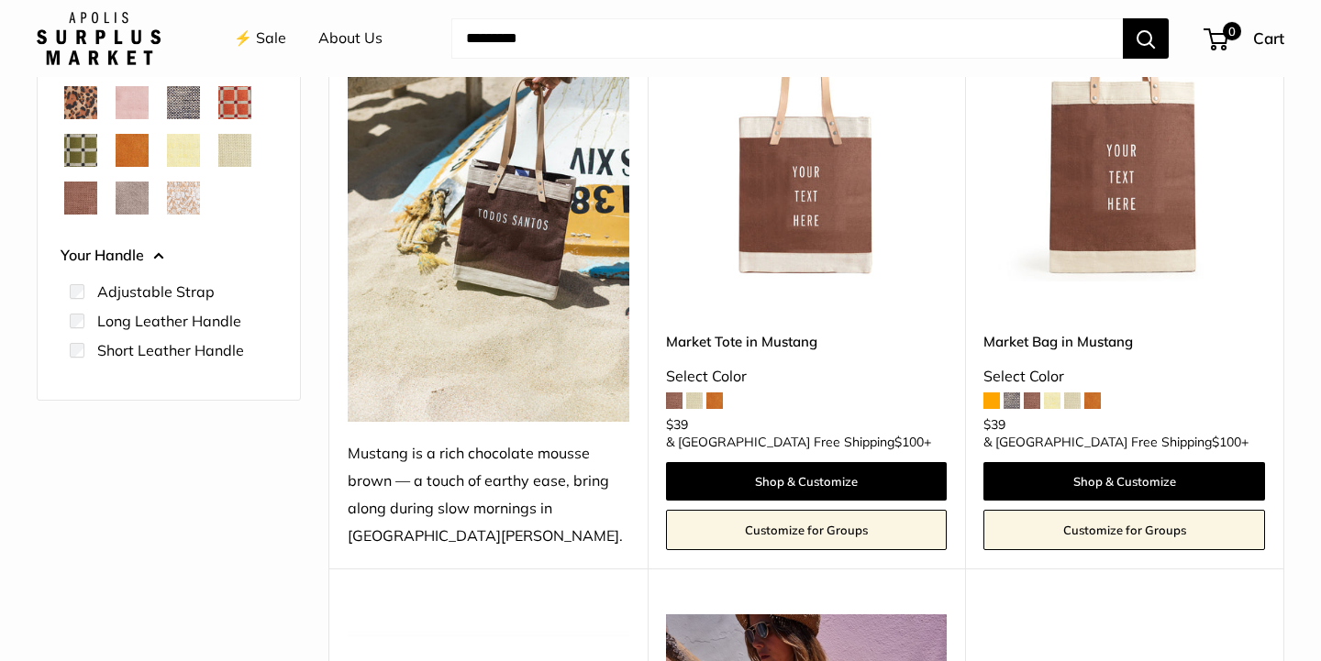
click at [0, 0] on img at bounding box center [0, 0] width 0 height 0
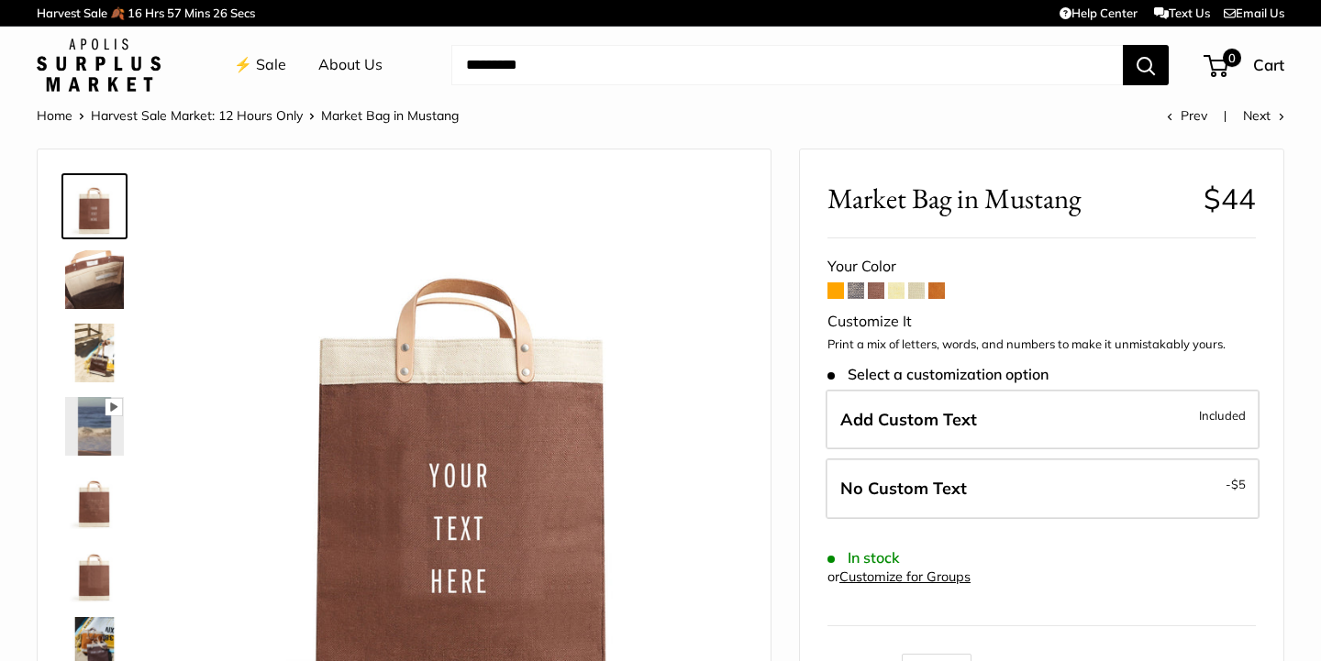
click at [855, 287] on span at bounding box center [856, 291] width 17 height 17
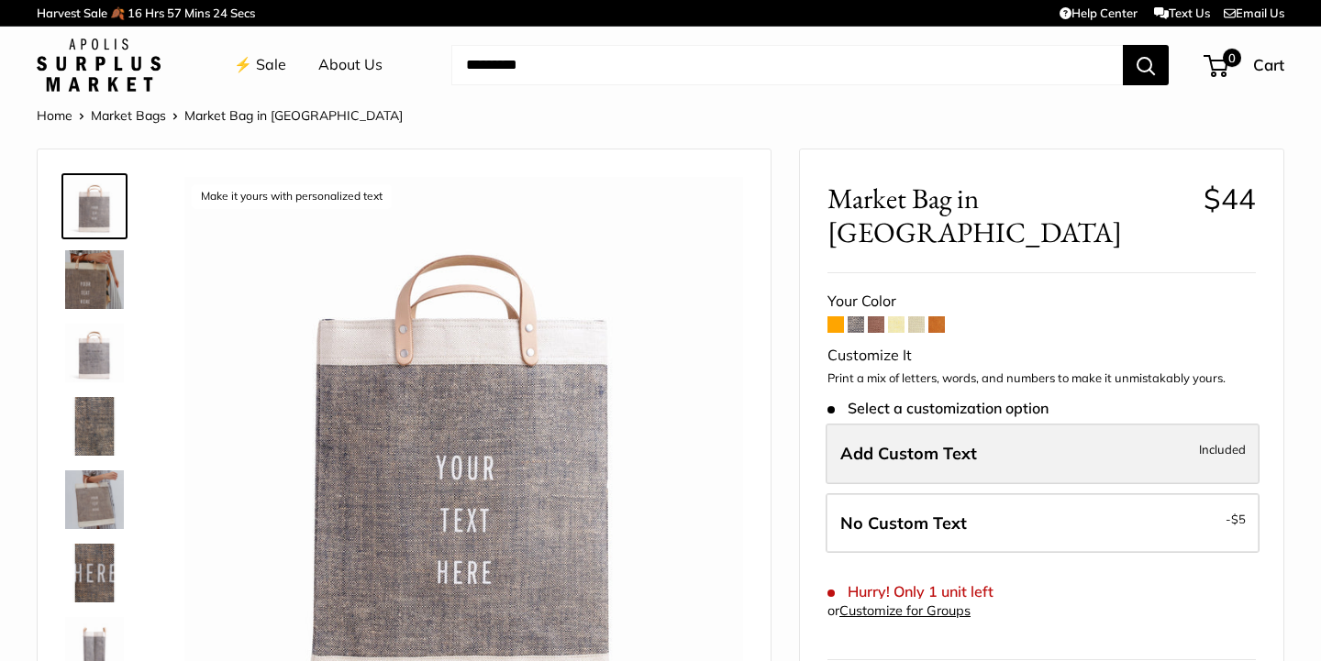
click at [960, 424] on label "Add Custom Text Included" at bounding box center [1043, 454] width 434 height 61
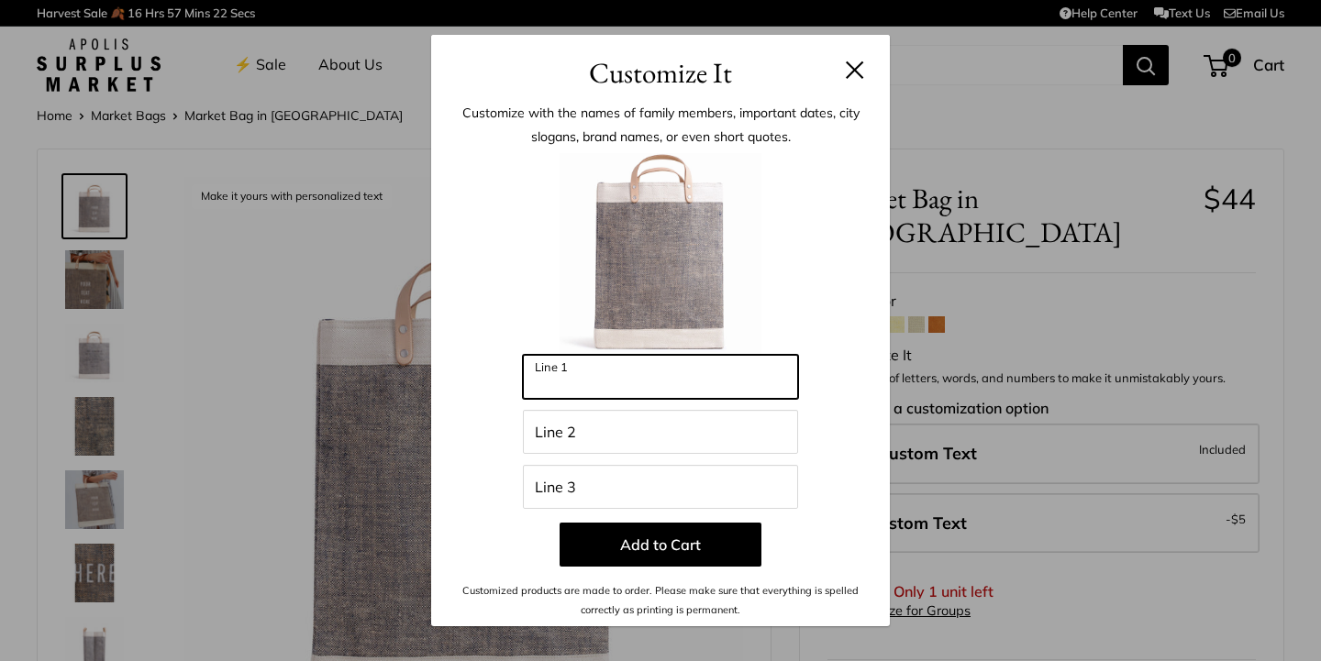
click at [699, 376] on input "Line 1" at bounding box center [660, 377] width 275 height 44
type input "*******"
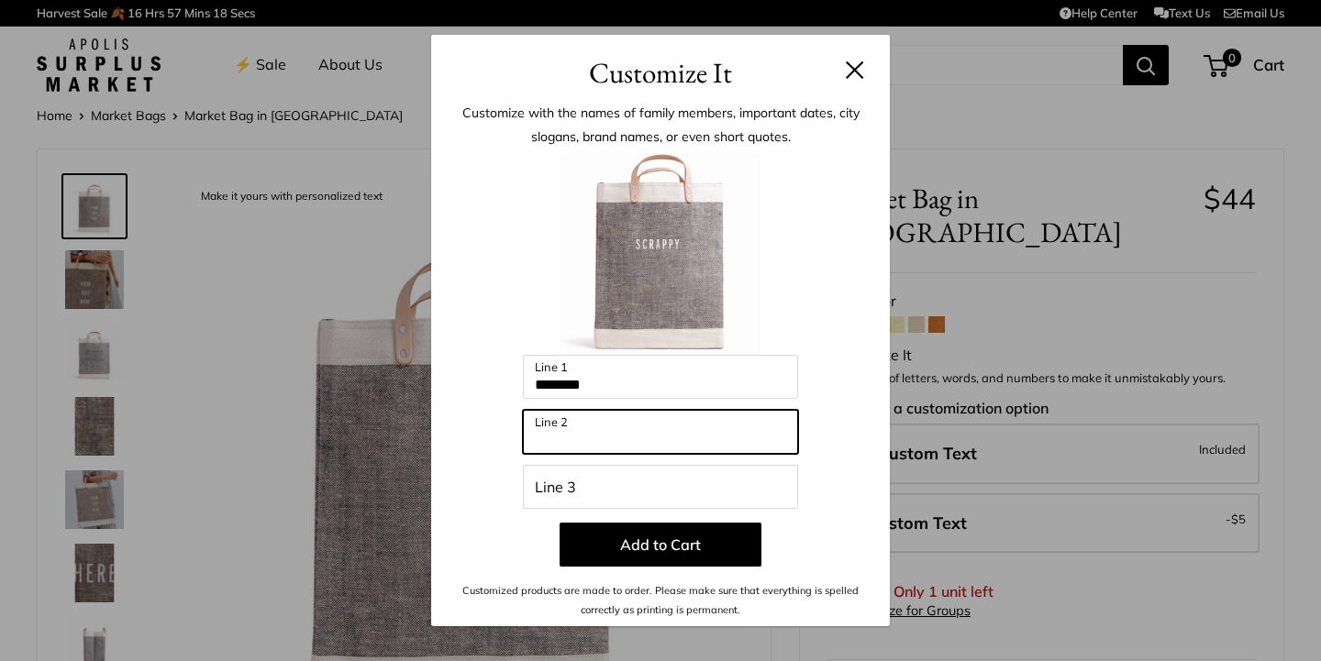
click at [679, 436] on input "Line 2" at bounding box center [660, 432] width 275 height 44
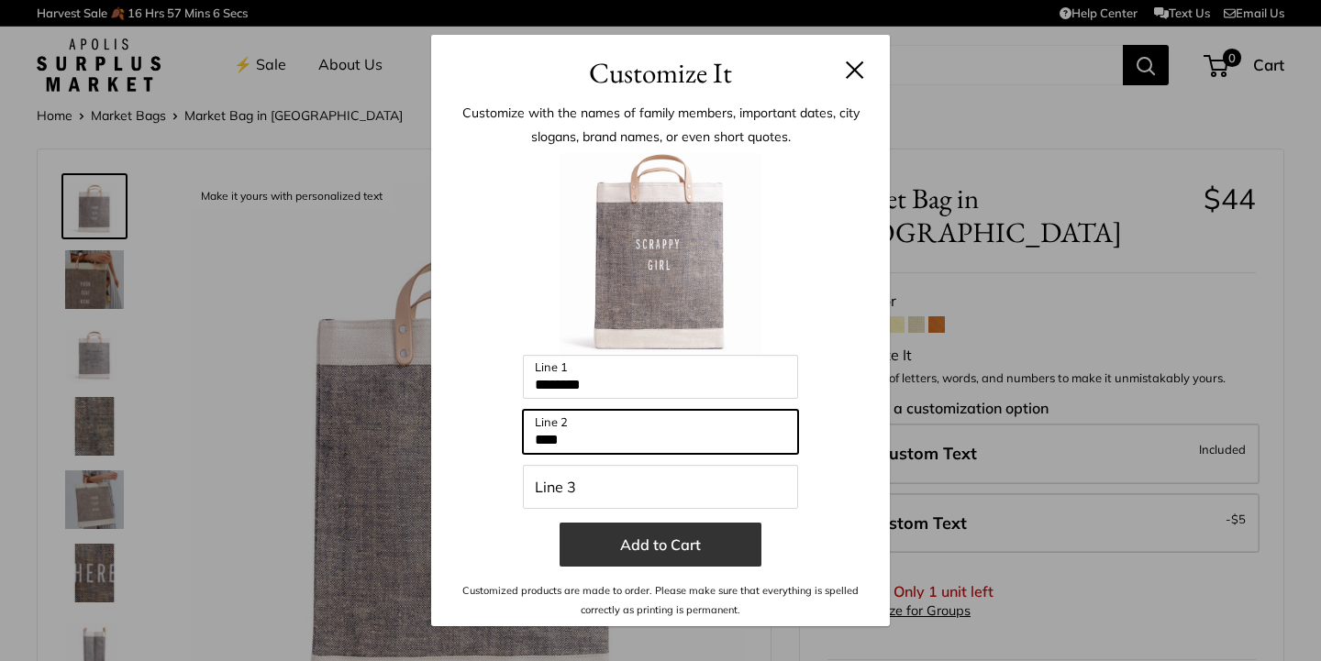
type input "****"
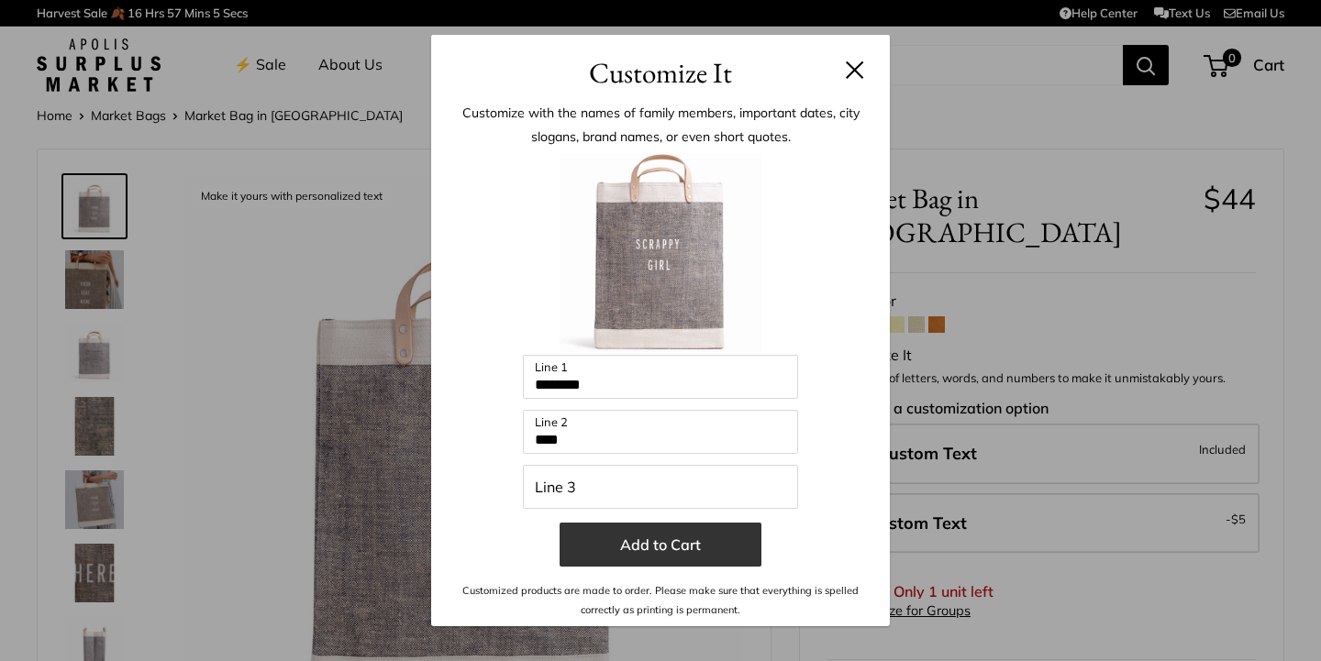
click at [666, 548] on button "Add to Cart" at bounding box center [661, 545] width 202 height 44
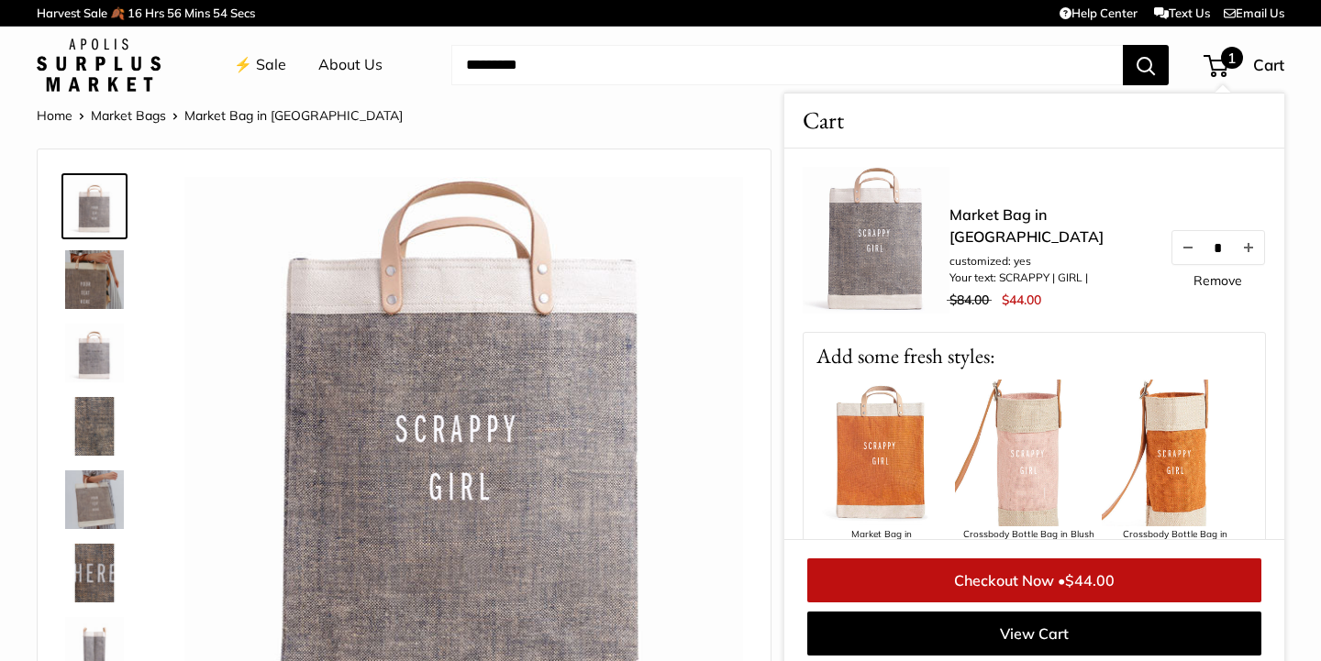
click at [736, 97] on header "⚡️ Sale About Us Need help? Text Us: 20919 hello@apolisglobal.com Follow Us Fac…" at bounding box center [660, 65] width 1321 height 77
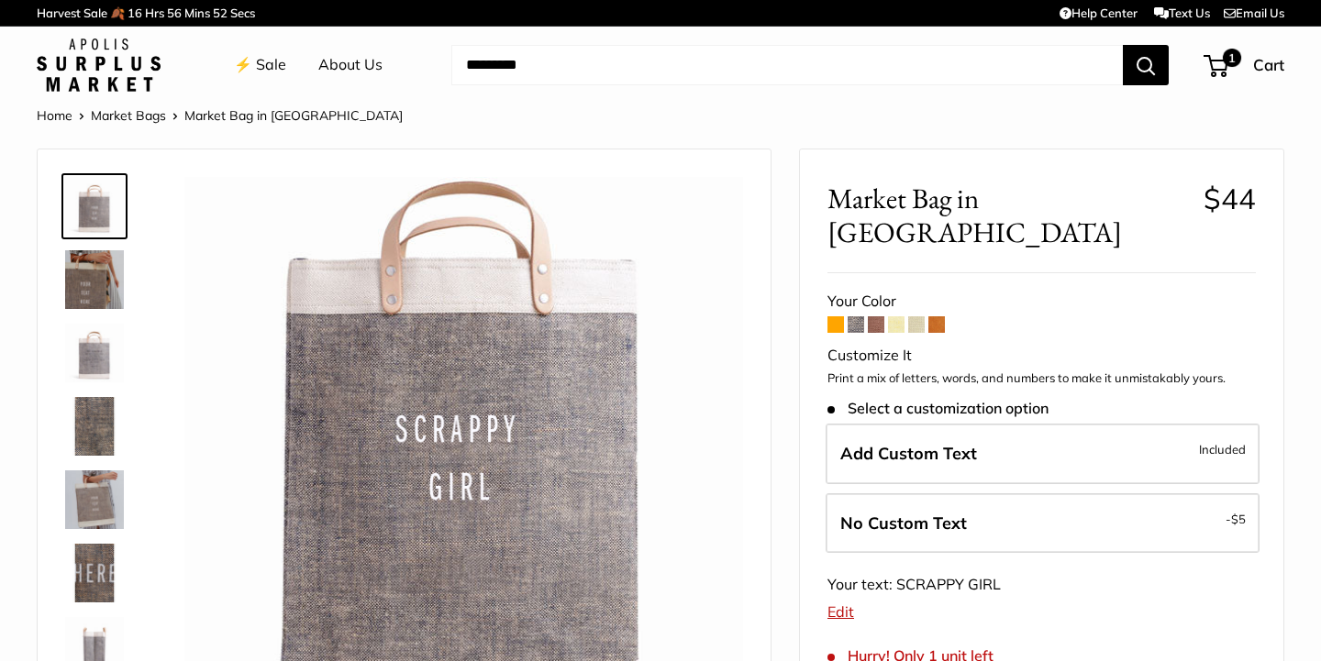
click at [837, 316] on span at bounding box center [835, 324] width 17 height 17
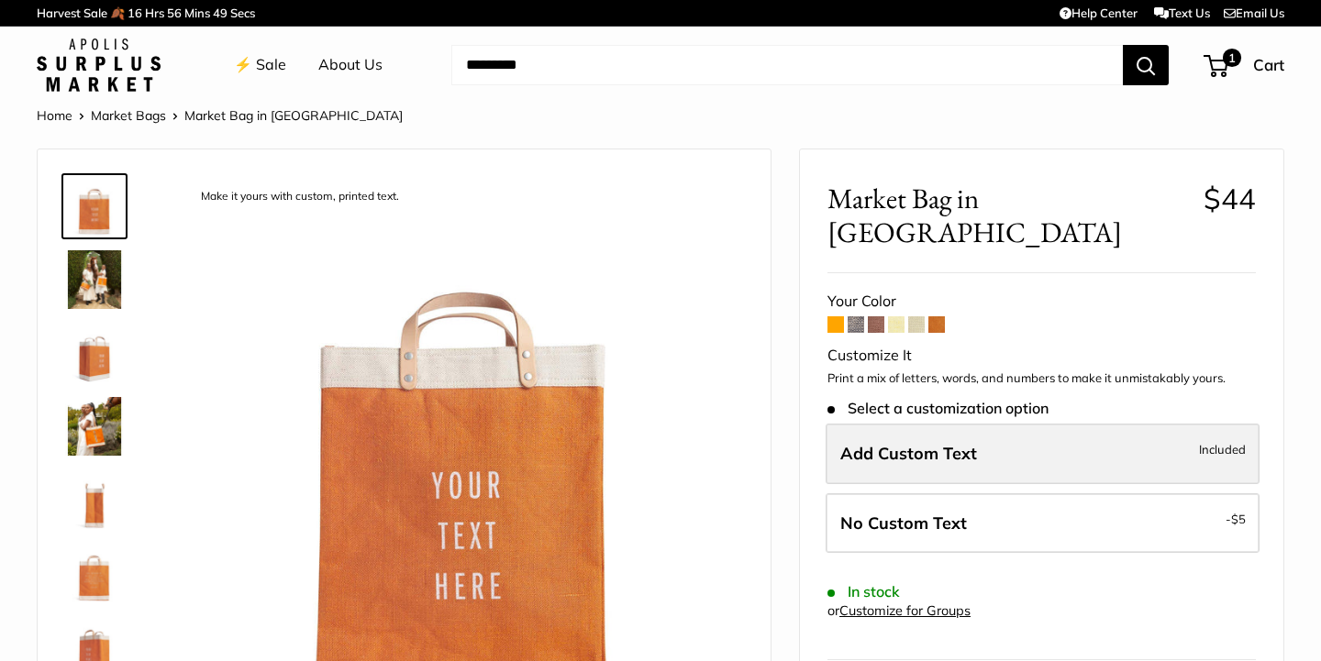
click at [881, 443] on span "Add Custom Text" at bounding box center [908, 453] width 137 height 21
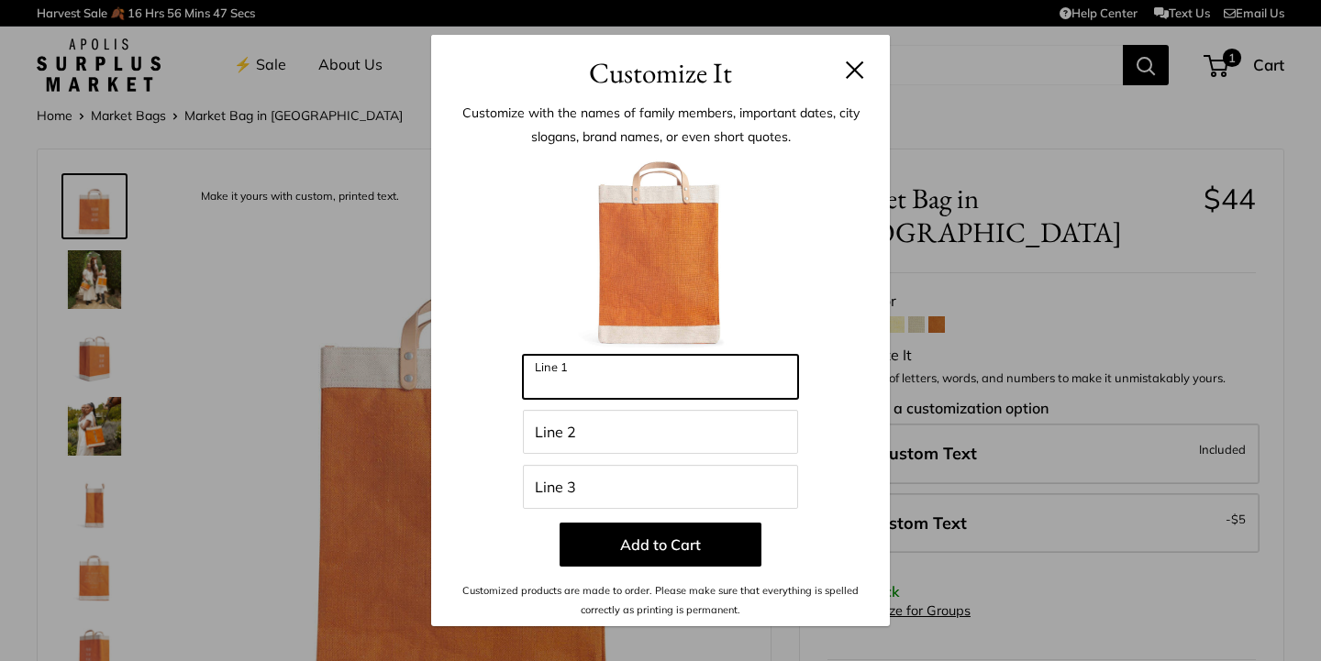
click at [629, 381] on input "Line 1" at bounding box center [660, 377] width 275 height 44
type input "*******"
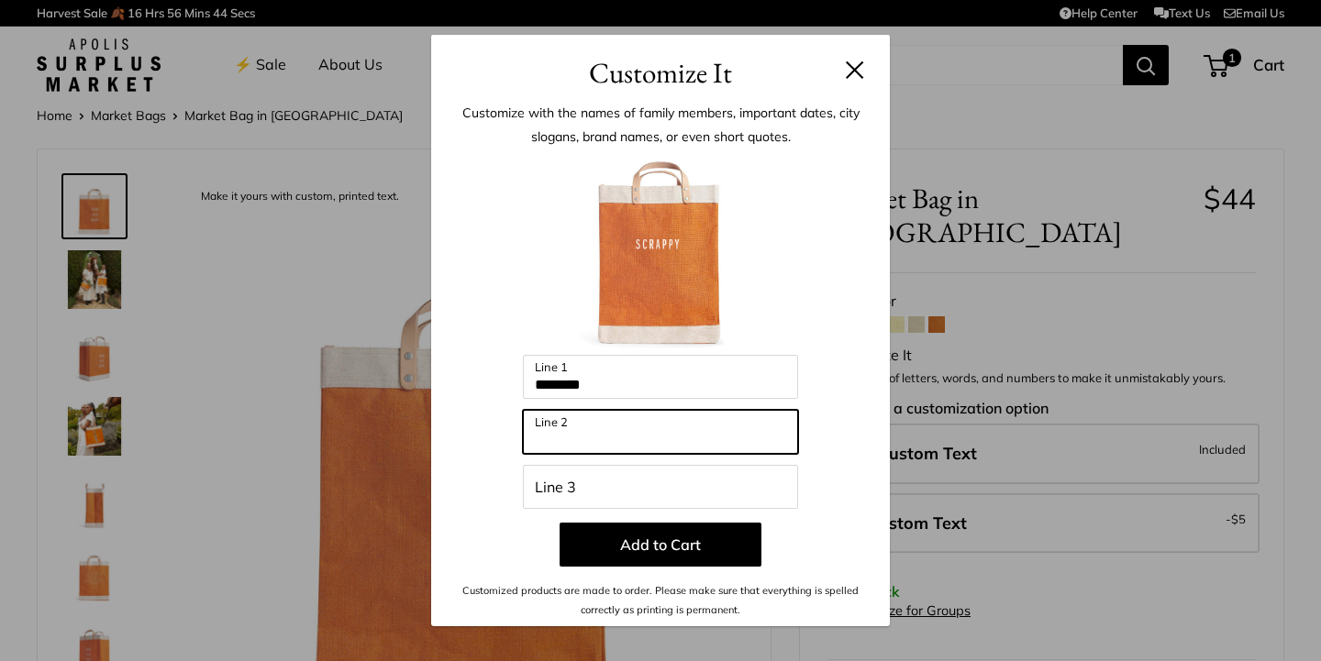
click at [599, 444] on input "Line 2" at bounding box center [660, 432] width 275 height 44
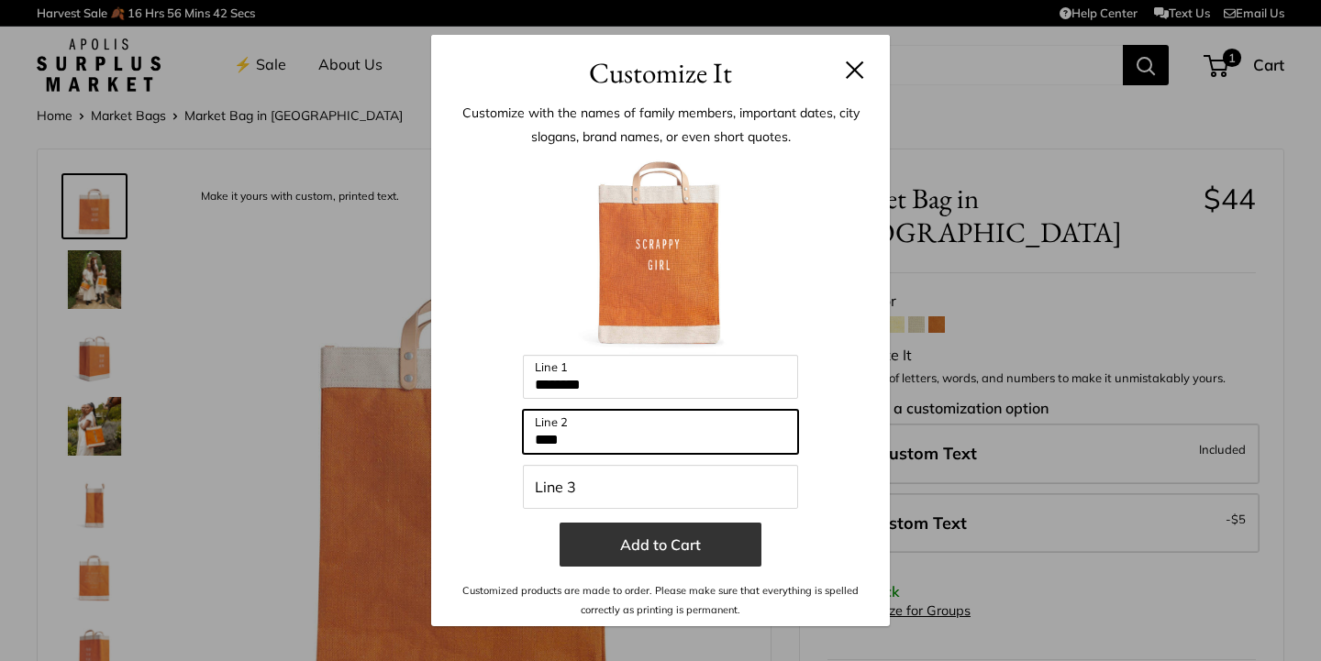
type input "****"
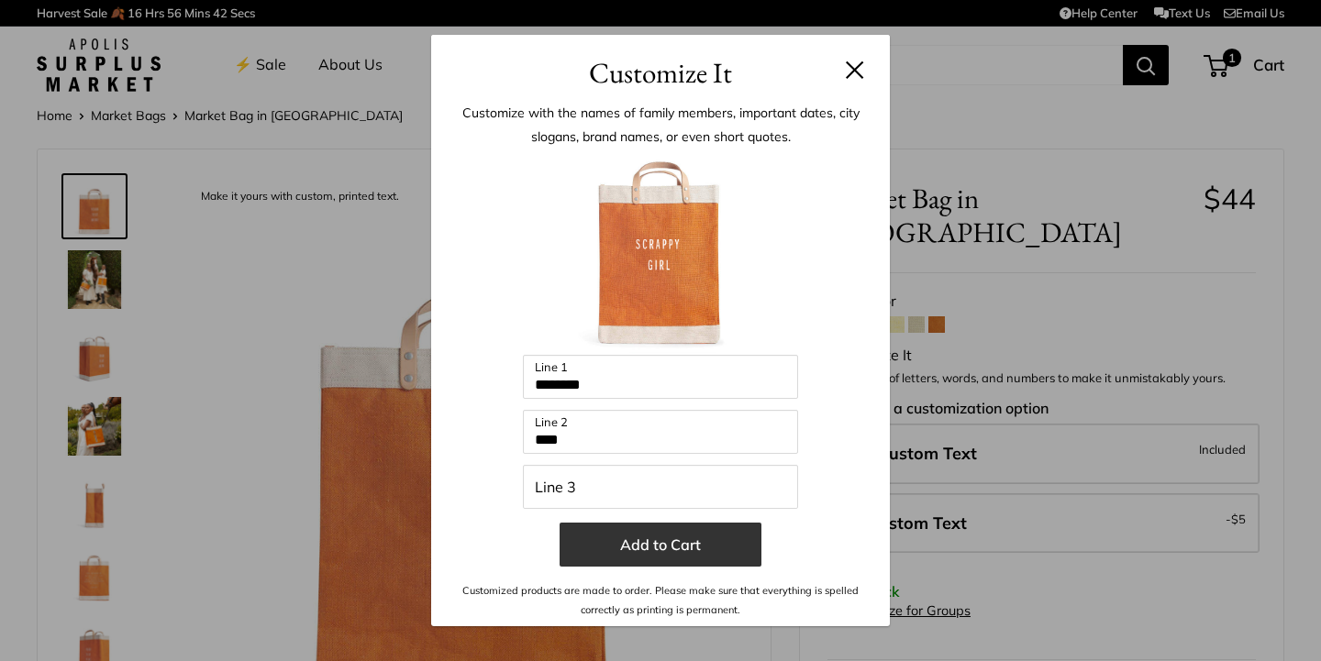
click at [623, 548] on button "Add to Cart" at bounding box center [661, 545] width 202 height 44
